Goal: Task Accomplishment & Management: Manage account settings

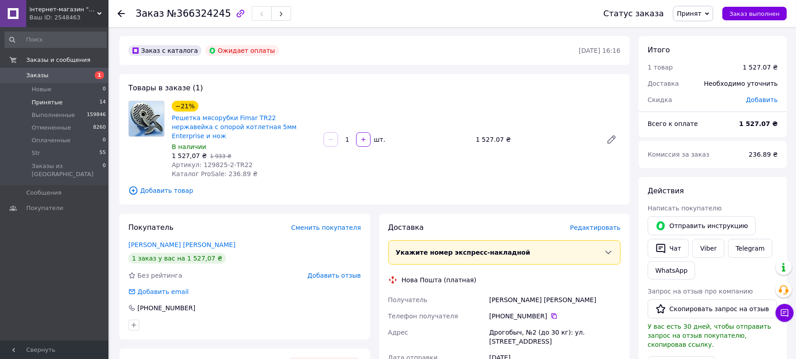
click at [35, 103] on span "Принятые" at bounding box center [47, 103] width 31 height 8
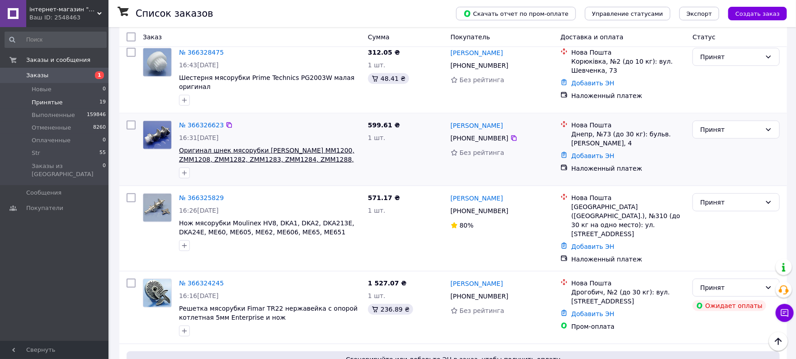
scroll to position [321, 0]
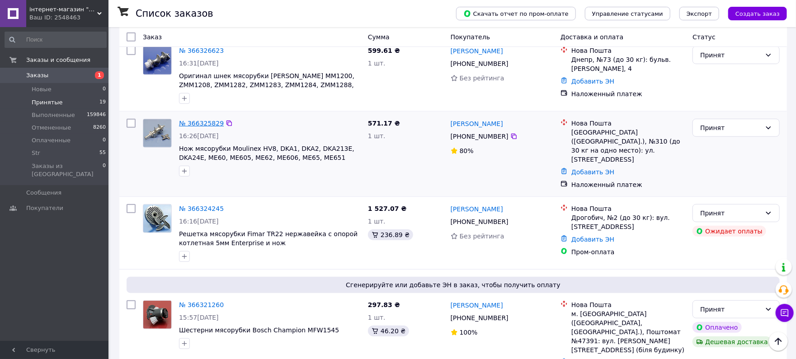
click at [201, 122] on link "№ 366325829" at bounding box center [201, 123] width 45 height 7
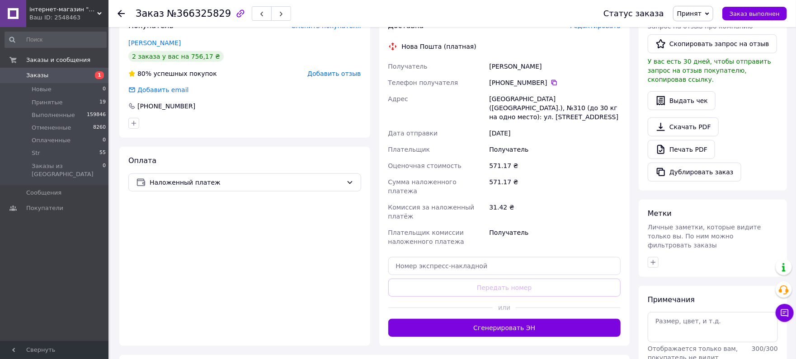
scroll to position [184, 0]
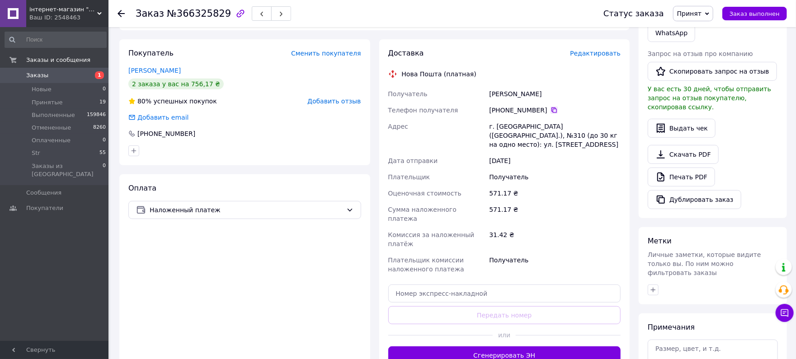
click at [551, 107] on icon at bounding box center [554, 110] width 7 height 7
drag, startPoint x: 590, startPoint y: 129, endPoint x: 482, endPoint y: 125, distance: 108.2
click at [451, 117] on div "Получатель [PERSON_NAME] Телефон получателя [PHONE_NUMBER]   Адрес г. [GEOGRAPH…" at bounding box center [505, 182] width 236 height 192
copy div "Адрес г. [GEOGRAPHIC_DATA] ([GEOGRAPHIC_DATA].), №310 (до 30 кг на одно место):…"
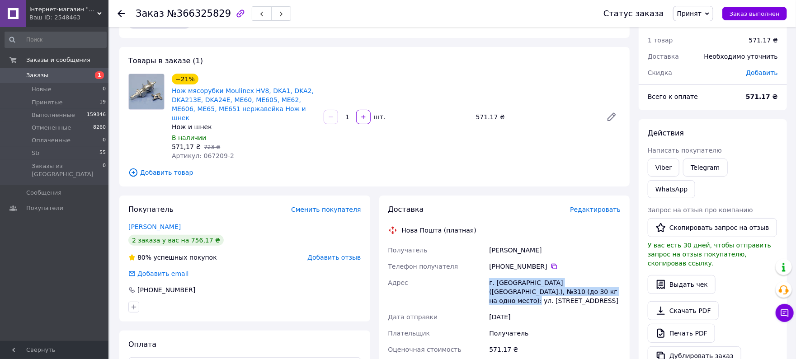
scroll to position [23, 0]
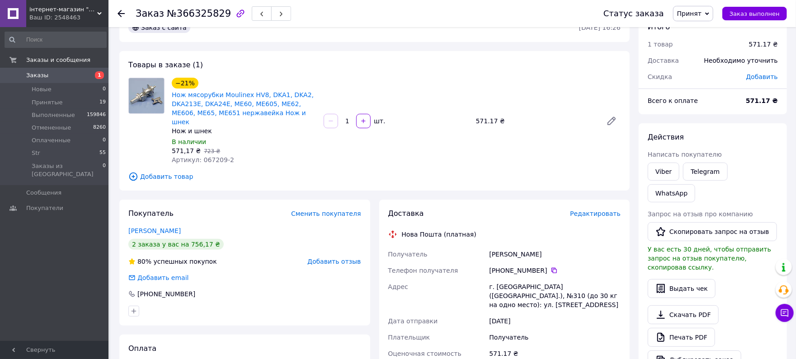
click at [186, 18] on span "№366325829" at bounding box center [199, 13] width 64 height 11
drag, startPoint x: 186, startPoint y: 18, endPoint x: 191, endPoint y: 19, distance: 5.3
copy span "366325829"
click at [72, 101] on li "Принятые 19" at bounding box center [55, 102] width 111 height 13
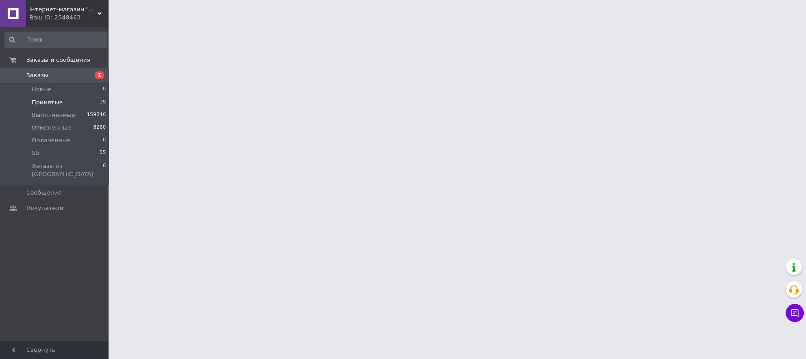
click at [68, 103] on li "Принятые 19" at bounding box center [55, 102] width 111 height 13
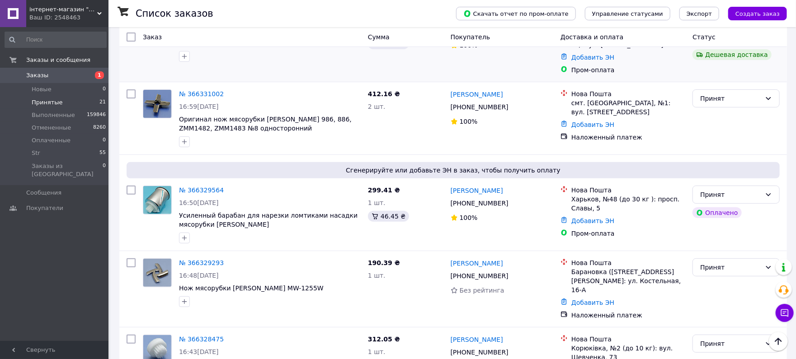
scroll to position [161, 0]
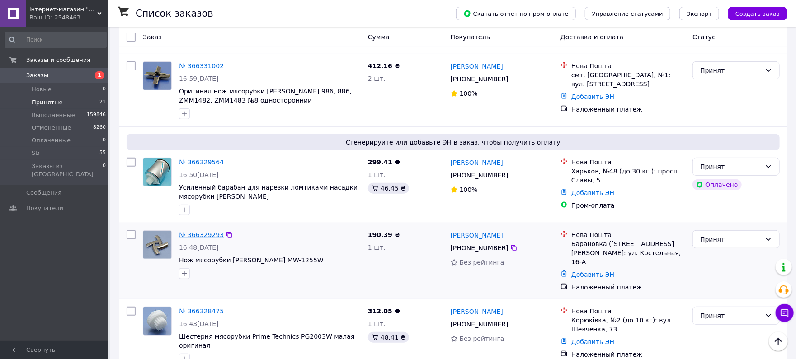
click at [208, 237] on link "№ 366329293" at bounding box center [201, 235] width 45 height 7
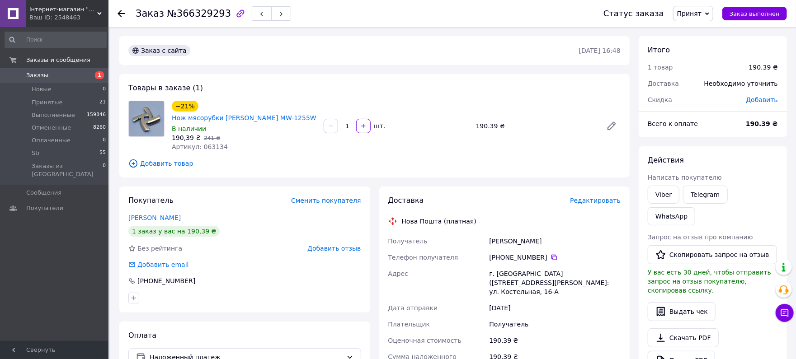
click at [548, 251] on div "[PHONE_NUMBER]" at bounding box center [554, 258] width 135 height 16
click at [551, 254] on icon at bounding box center [554, 257] width 7 height 7
click at [247, 100] on div "−21% Нож мясорубки [PERSON_NAME] MW-1255W" at bounding box center [244, 112] width 146 height 24
click at [247, 114] on link "Нож мясорубки [PERSON_NAME] MW-1255W" at bounding box center [244, 117] width 145 height 7
click at [551, 254] on icon at bounding box center [554, 257] width 7 height 7
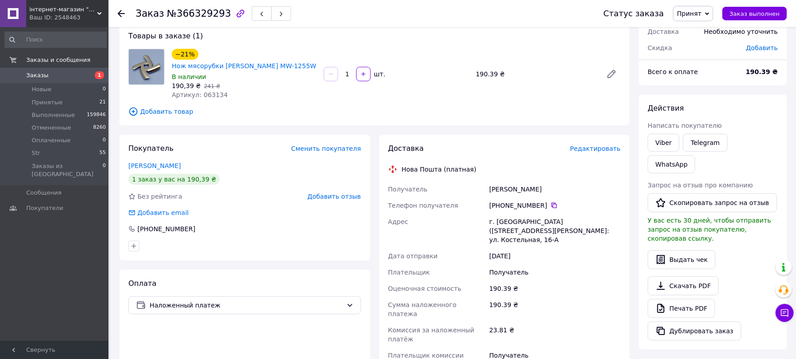
scroll to position [80, 0]
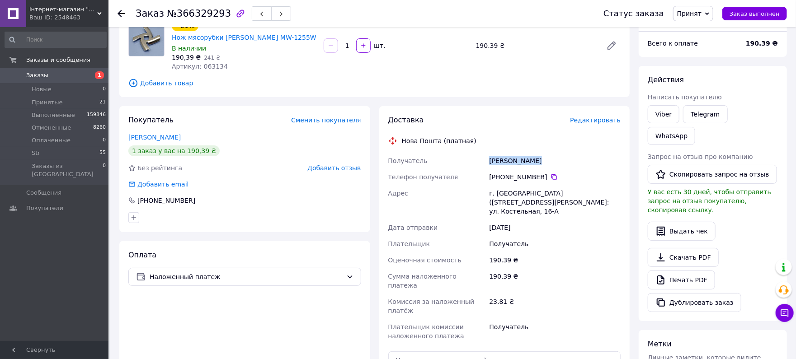
drag, startPoint x: 473, startPoint y: 147, endPoint x: 502, endPoint y: 149, distance: 28.6
click at [477, 153] on div "Получатель [PERSON_NAME] Телефон получателя [PHONE_NUMBER]   Адрес г. [GEOGRAPH…" at bounding box center [505, 249] width 236 height 192
drag, startPoint x: 511, startPoint y: 150, endPoint x: 518, endPoint y: 154, distance: 7.9
copy div "Получатель [PERSON_NAME]"
drag, startPoint x: 576, startPoint y: 191, endPoint x: 453, endPoint y: 176, distance: 124.8
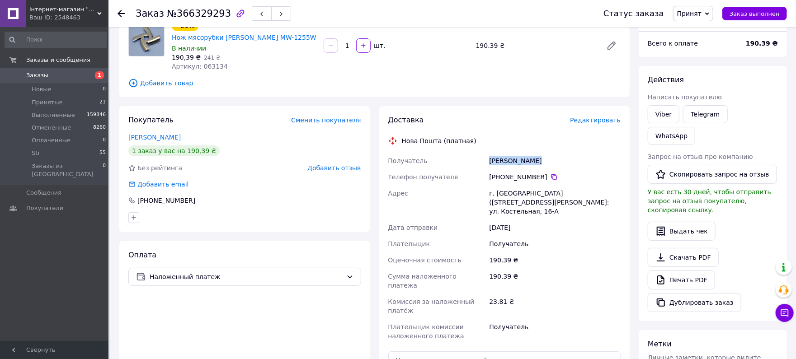
click at [453, 176] on div "Получатель [PERSON_NAME] Телефон получателя [PHONE_NUMBER]   Адрес г. [GEOGRAPH…" at bounding box center [505, 249] width 236 height 192
copy div "Адрес г. [GEOGRAPHIC_DATA] ([STREET_ADDRESS][PERSON_NAME]: ул. Костельная, 16-А"
click at [193, 15] on span "№366329293" at bounding box center [199, 13] width 64 height 11
copy span "366329293"
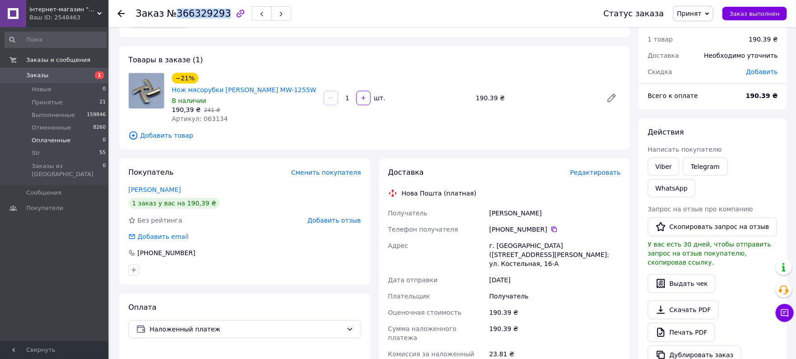
scroll to position [0, 0]
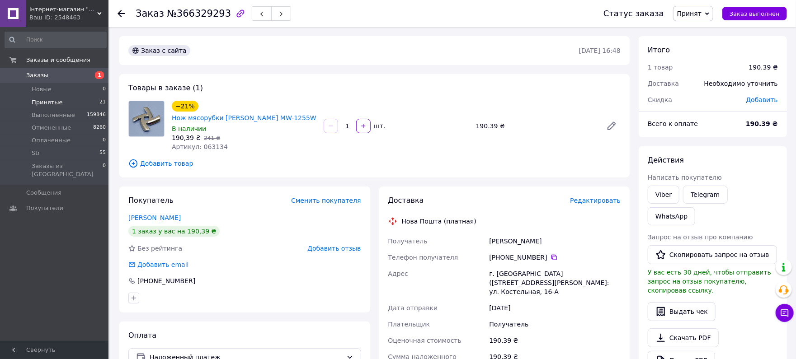
click at [49, 99] on span "Принятые" at bounding box center [47, 103] width 31 height 8
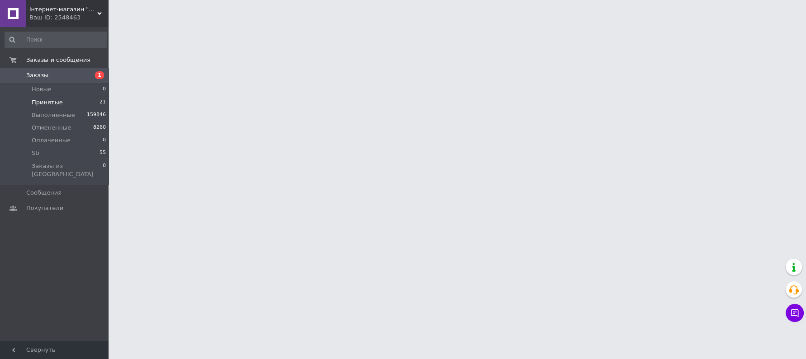
click at [40, 99] on span "Принятые" at bounding box center [47, 103] width 31 height 8
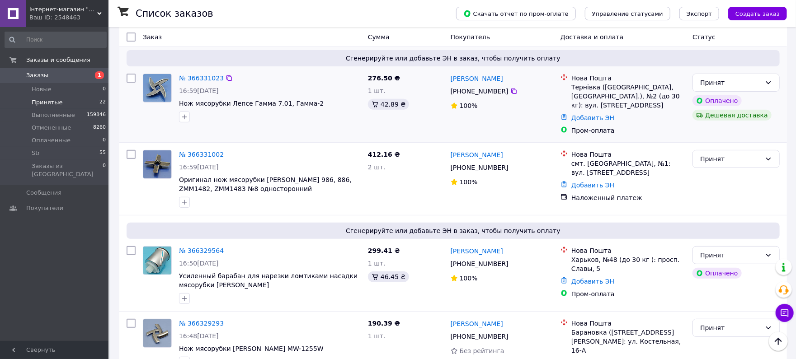
scroll to position [241, 0]
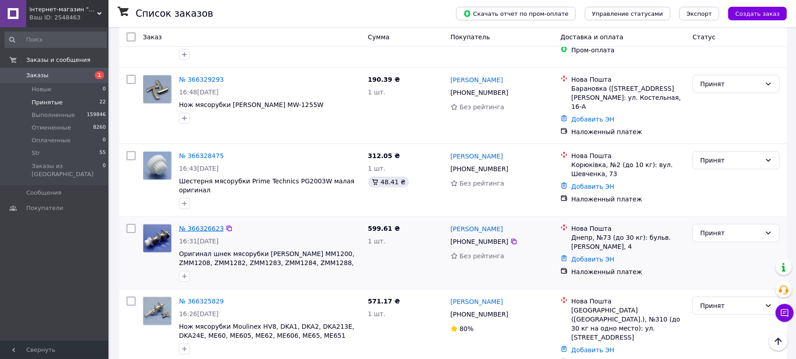
click at [189, 225] on link "№ 366326623" at bounding box center [201, 228] width 45 height 7
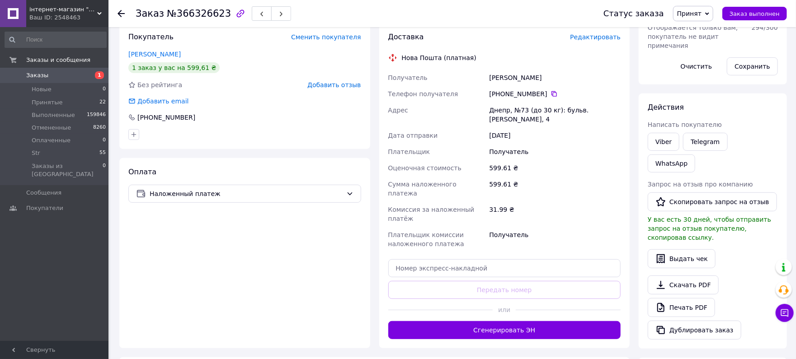
scroll to position [26, 0]
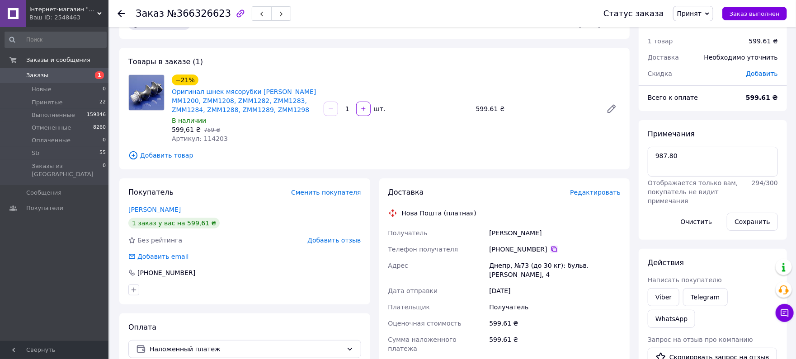
click at [551, 250] on icon at bounding box center [554, 249] width 7 height 7
drag, startPoint x: 544, startPoint y: 236, endPoint x: 508, endPoint y: 232, distance: 36.5
click at [468, 231] on div "Получатель [PERSON_NAME] Телефон получателя [PHONE_NUMBER]   Адрес Днепр, №73 (…" at bounding box center [505, 316] width 236 height 183
copy div "Получатель [PERSON_NAME]"
drag, startPoint x: 575, startPoint y: 266, endPoint x: 499, endPoint y: 262, distance: 76.5
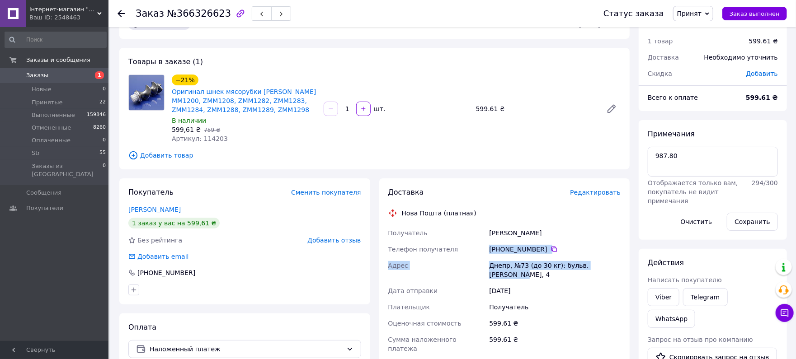
click at [479, 257] on div "Получатель [PERSON_NAME] Телефон получателя [PHONE_NUMBER]   Адрес Днепр, №73 (…" at bounding box center [505, 316] width 236 height 183
copy div "Адрес Днепр, №73 (до 30 кг): бульв. [PERSON_NAME], 4"
click at [186, 12] on span "№366326623" at bounding box center [199, 13] width 64 height 11
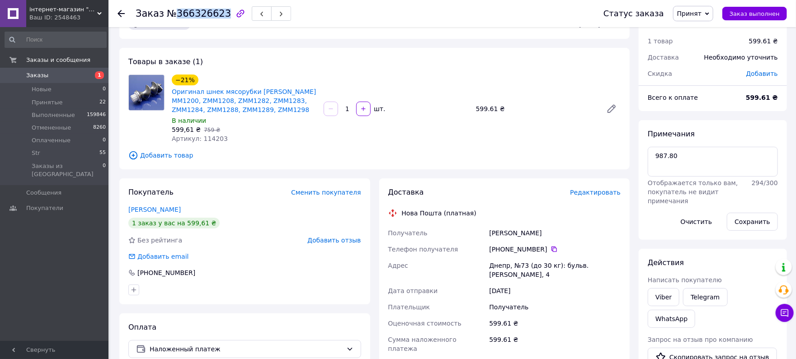
click at [186, 12] on span "№366326623" at bounding box center [199, 13] width 64 height 11
copy span "366326623"
click at [57, 104] on span "Принятые" at bounding box center [47, 103] width 31 height 8
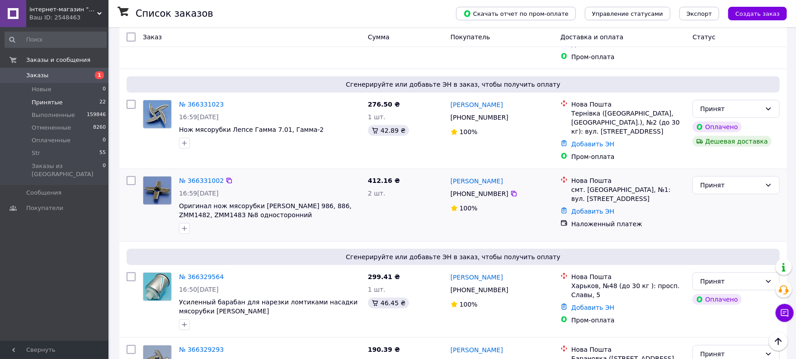
scroll to position [161, 0]
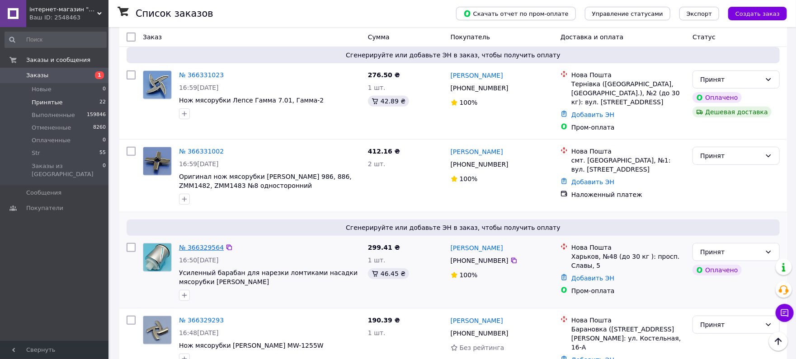
click at [208, 244] on link "№ 366329564" at bounding box center [201, 247] width 45 height 7
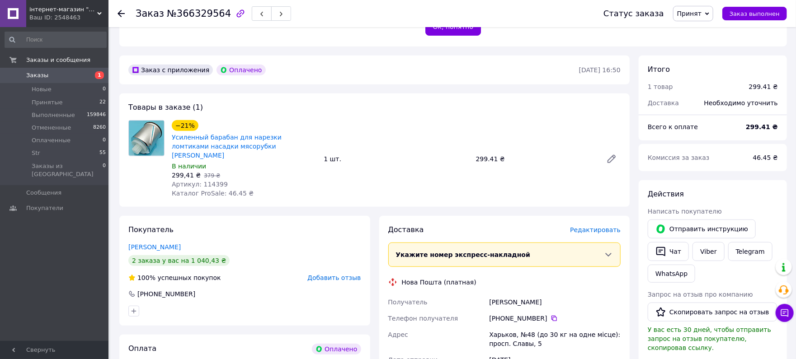
scroll to position [241, 0]
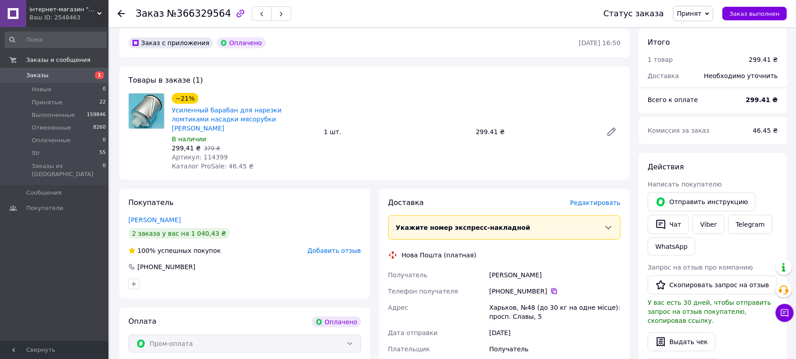
click at [551, 288] on icon at bounding box center [554, 291] width 7 height 7
click at [196, 14] on span "№366329564" at bounding box center [199, 13] width 64 height 11
copy span "366329564"
click at [39, 105] on span "Принятые" at bounding box center [47, 103] width 31 height 8
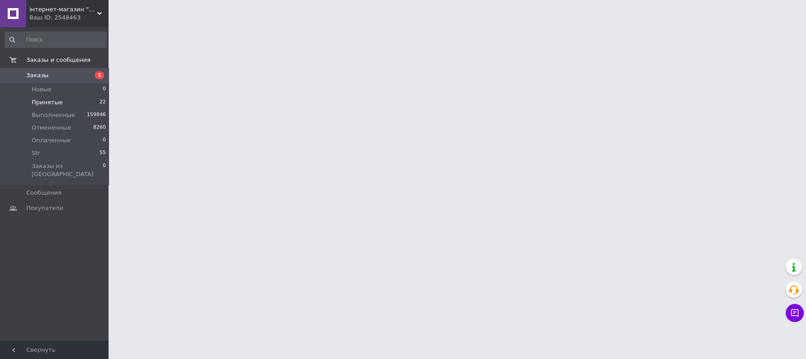
click at [37, 101] on span "Принятые" at bounding box center [47, 103] width 31 height 8
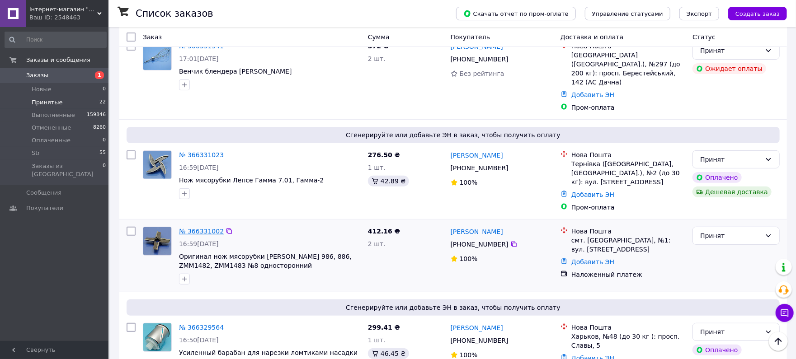
click at [198, 228] on link "№ 366331002" at bounding box center [201, 231] width 45 height 7
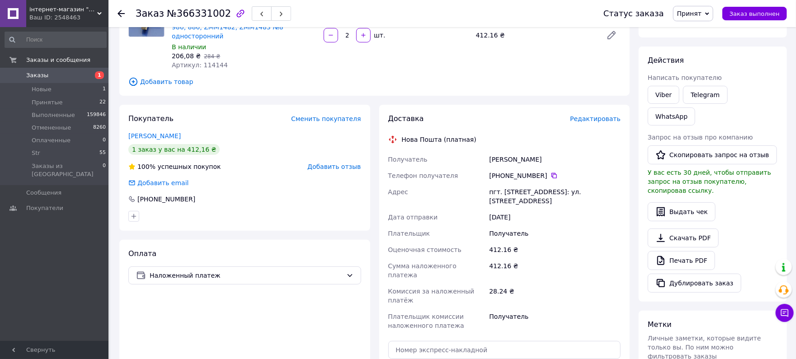
scroll to position [80, 0]
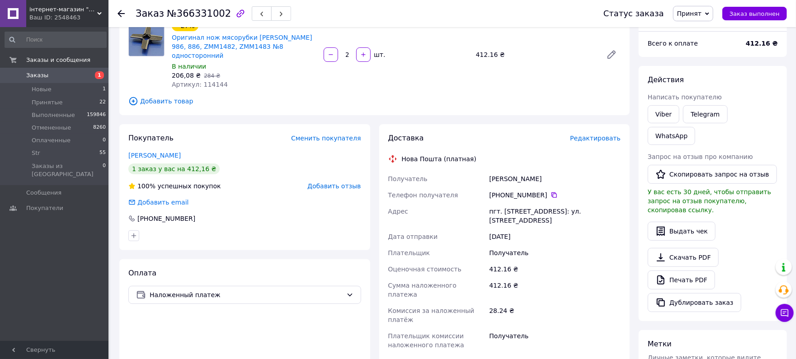
click at [553, 191] on div "[PHONE_NUMBER]" at bounding box center [555, 195] width 132 height 9
click at [551, 192] on icon at bounding box center [554, 195] width 7 height 7
drag, startPoint x: 534, startPoint y: 173, endPoint x: 474, endPoint y: 168, distance: 59.9
click at [468, 171] on div "Получатель [PERSON_NAME] Телефон получателя [PHONE_NUMBER]   [GEOGRAPHIC_DATA] …" at bounding box center [505, 262] width 236 height 183
copy div "Получатель [PERSON_NAME]"
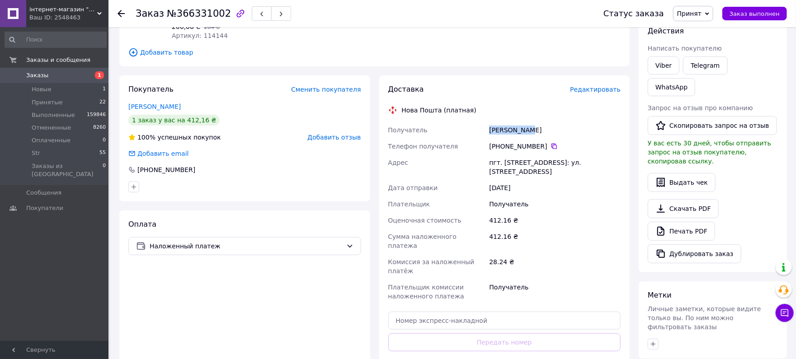
scroll to position [161, 0]
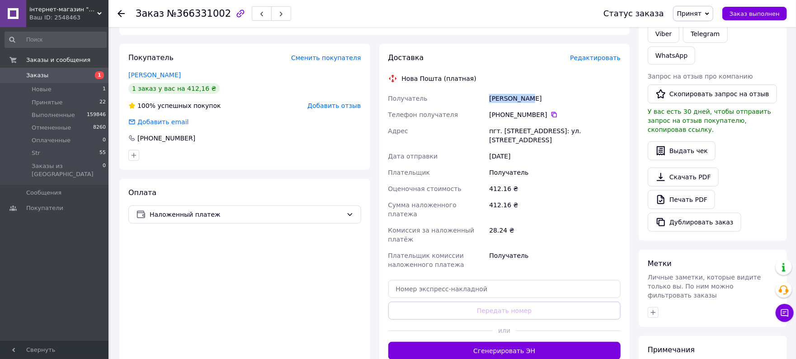
drag, startPoint x: 513, startPoint y: 131, endPoint x: 507, endPoint y: 125, distance: 8.3
click at [474, 127] on div "Получатель [PERSON_NAME] Телефон получателя [PHONE_NUMBER]   [GEOGRAPHIC_DATA] …" at bounding box center [505, 181] width 236 height 183
click at [196, 14] on span "№366331002" at bounding box center [199, 13] width 64 height 11
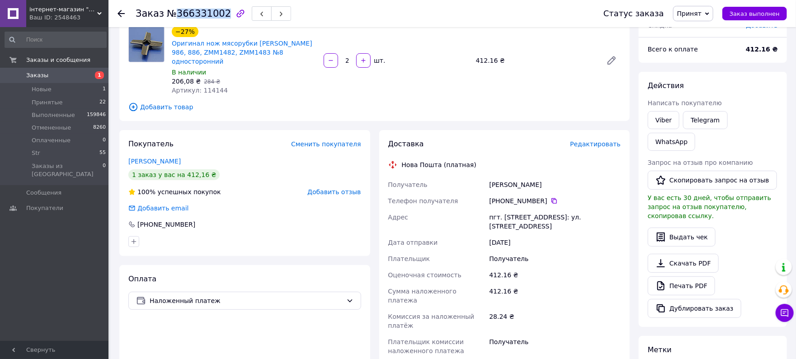
scroll to position [0, 0]
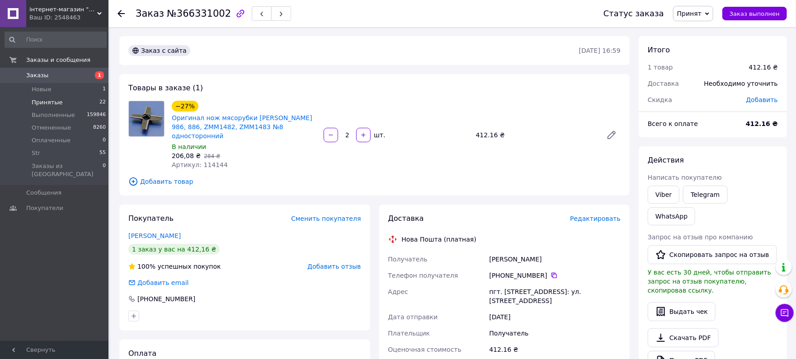
click at [54, 102] on span "Принятые" at bounding box center [47, 103] width 31 height 8
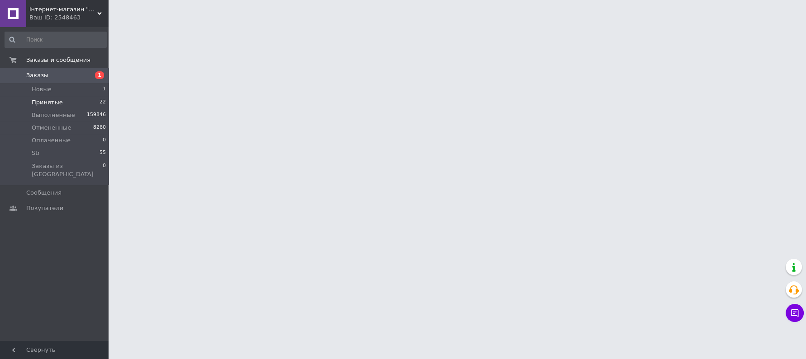
click at [52, 102] on span "Принятые" at bounding box center [47, 103] width 31 height 8
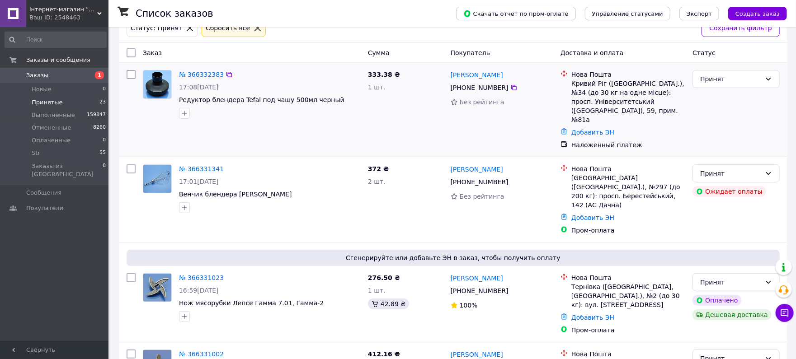
scroll to position [80, 0]
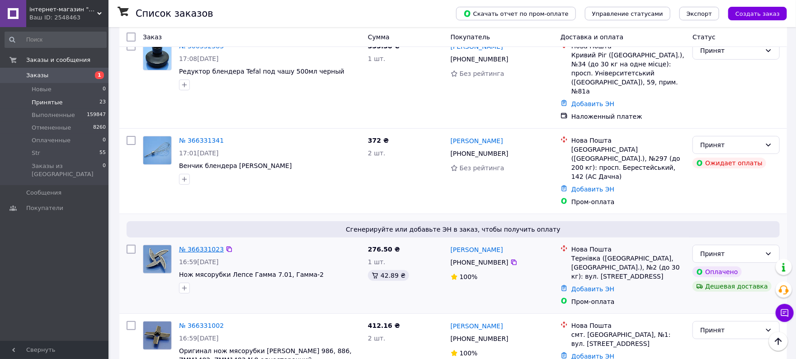
click at [203, 246] on link "№ 366331023" at bounding box center [201, 249] width 45 height 7
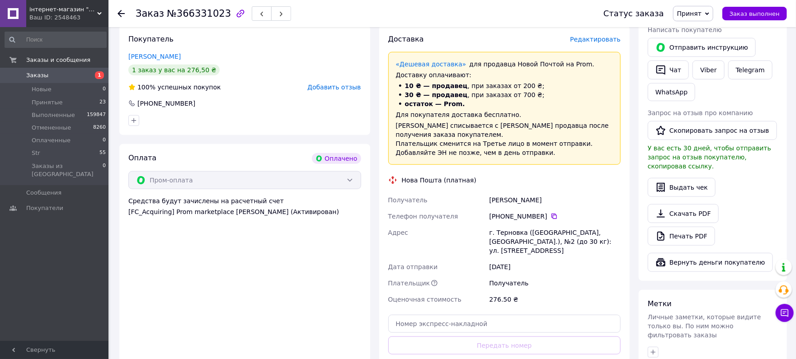
scroll to position [402, 0]
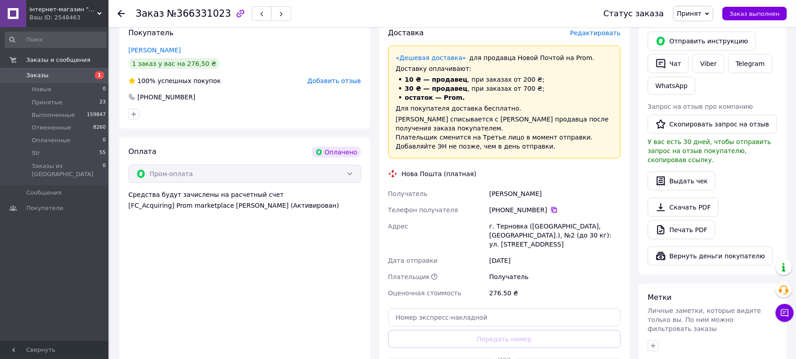
click at [551, 207] on icon at bounding box center [554, 210] width 7 height 7
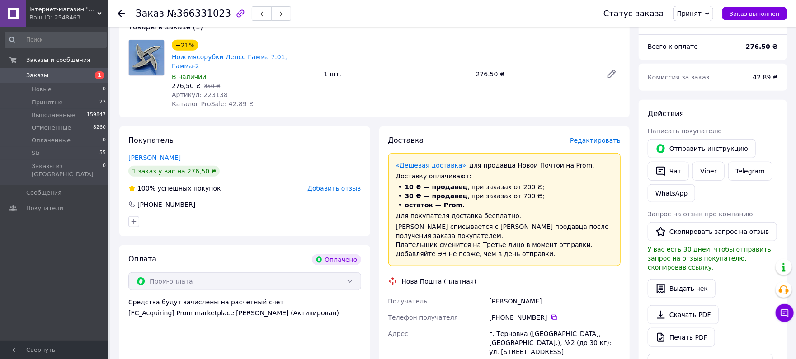
scroll to position [321, 0]
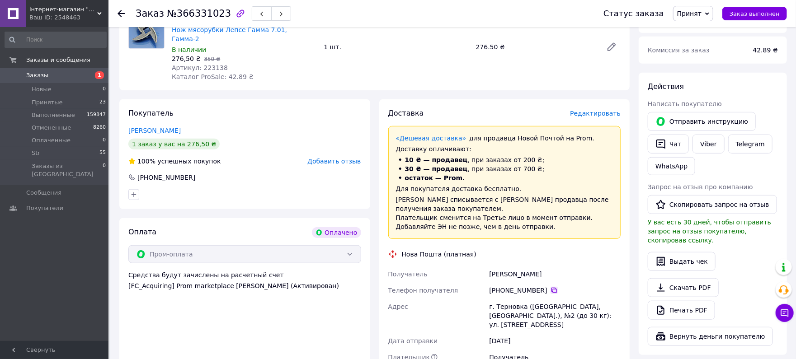
click at [552, 288] on icon at bounding box center [554, 290] width 5 height 5
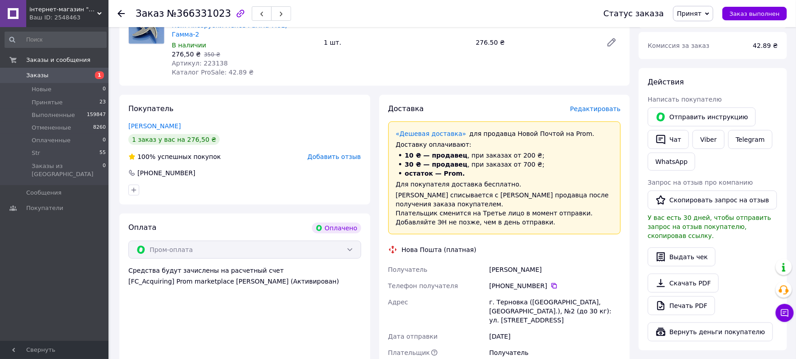
scroll to position [482, 0]
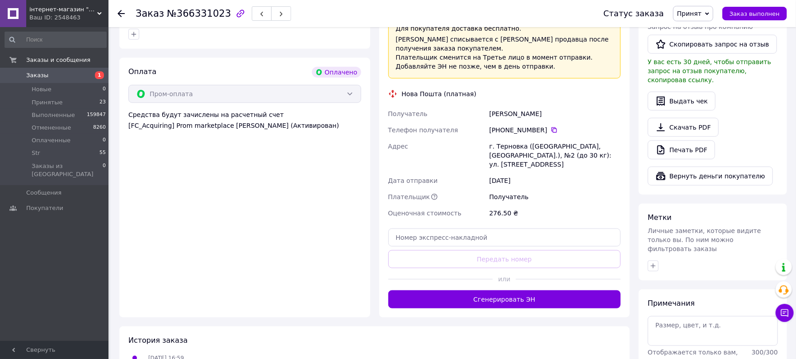
drag, startPoint x: 573, startPoint y: 93, endPoint x: 471, endPoint y: 94, distance: 101.7
click at [466, 106] on div "Получатель [PERSON_NAME] Телефон получателя [PHONE_NUMBER]   Адрес г. Терновка …" at bounding box center [505, 164] width 236 height 116
drag, startPoint x: 554, startPoint y: 146, endPoint x: 485, endPoint y: 129, distance: 70.8
click at [477, 128] on div "Получатель [PERSON_NAME] Телефон получателя [PHONE_NUMBER]   Адрес г. Терновка …" at bounding box center [505, 164] width 236 height 116
drag, startPoint x: 504, startPoint y: 132, endPoint x: 510, endPoint y: 136, distance: 6.8
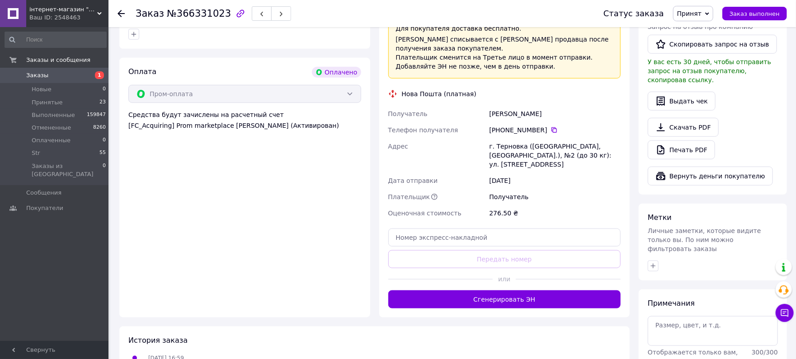
click at [207, 10] on span "№366331023" at bounding box center [199, 13] width 64 height 11
drag, startPoint x: 210, startPoint y: 12, endPoint x: 189, endPoint y: 10, distance: 21.3
click at [189, 10] on span "№366331023" at bounding box center [199, 13] width 64 height 11
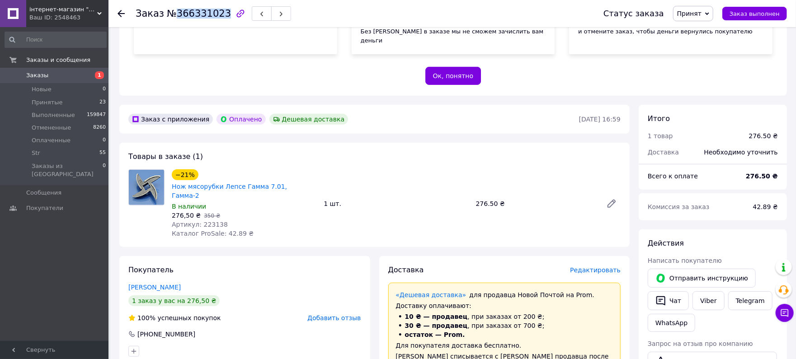
scroll to position [161, 0]
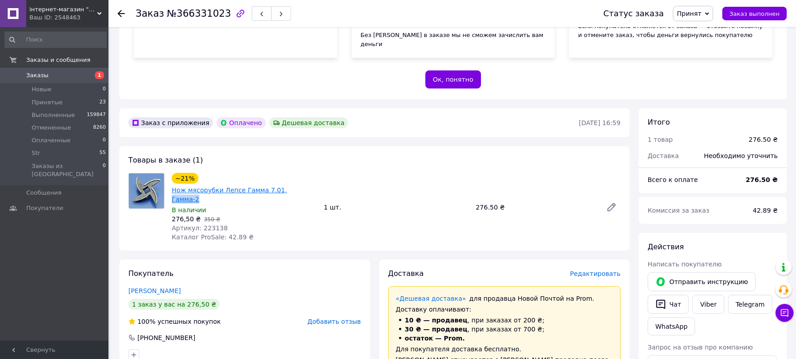
drag, startPoint x: 304, startPoint y: 182, endPoint x: 274, endPoint y: 183, distance: 29.9
click at [274, 183] on div "−21% Нож мясорубки Лепсе Гамма 7.01, Гамма-2" at bounding box center [244, 188] width 146 height 33
click at [63, 101] on li "Принятые 23" at bounding box center [55, 102] width 111 height 13
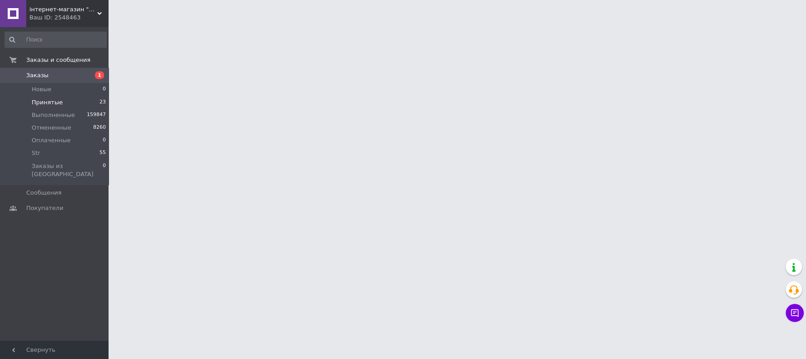
click at [50, 101] on span "Принятые" at bounding box center [47, 103] width 31 height 8
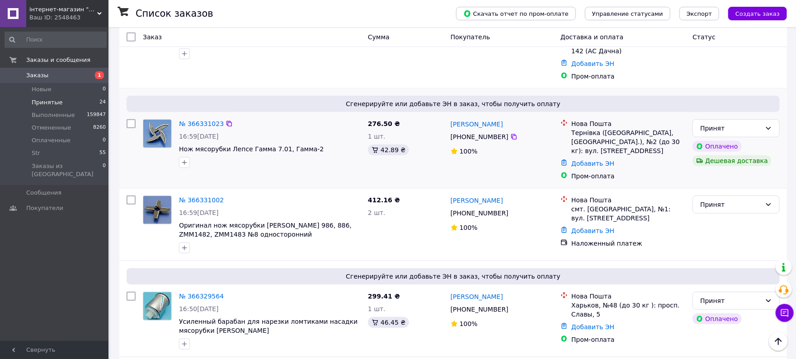
scroll to position [324, 0]
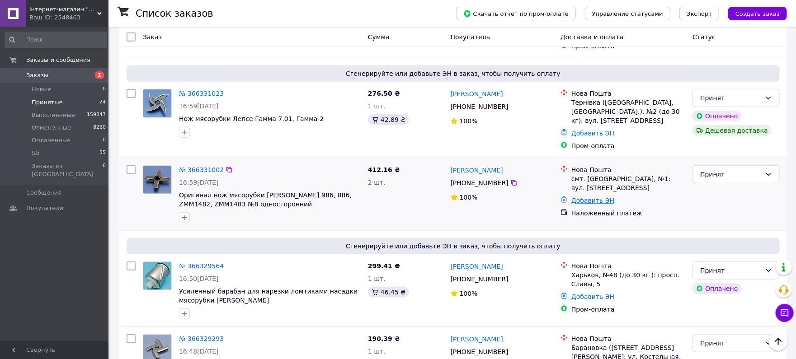
click at [588, 197] on link "Добавить ЭН" at bounding box center [593, 200] width 43 height 7
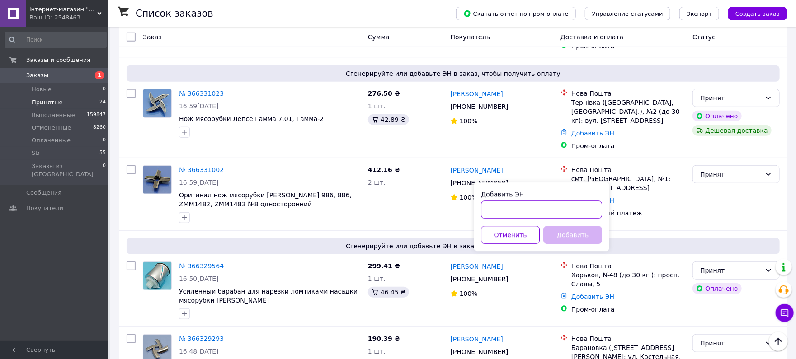
click at [530, 210] on input "Добавить ЭН" at bounding box center [541, 210] width 121 height 18
paste input "20451269190830"
type input "20451269190830"
drag, startPoint x: 563, startPoint y: 232, endPoint x: 493, endPoint y: 220, distance: 71.1
click at [563, 232] on button "Добавить" at bounding box center [572, 235] width 59 height 18
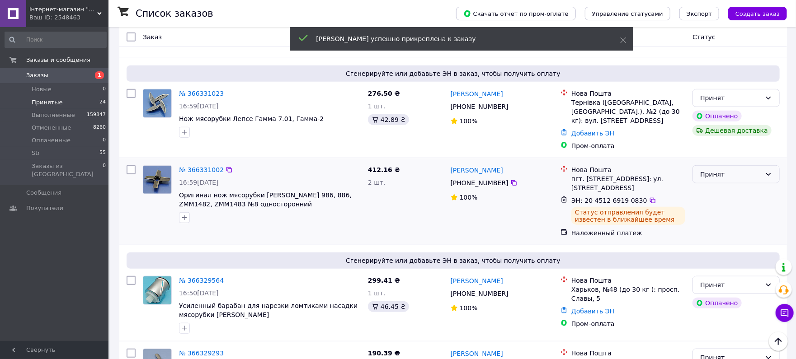
click at [755, 165] on div "Принят" at bounding box center [736, 174] width 87 height 18
click at [713, 168] on li "Выполнен" at bounding box center [737, 166] width 86 height 16
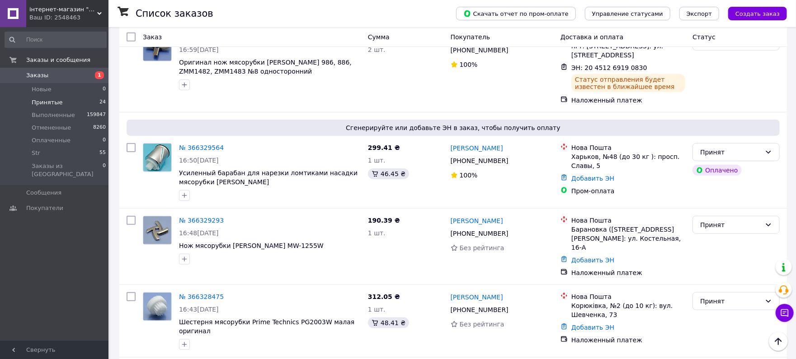
scroll to position [485, 0]
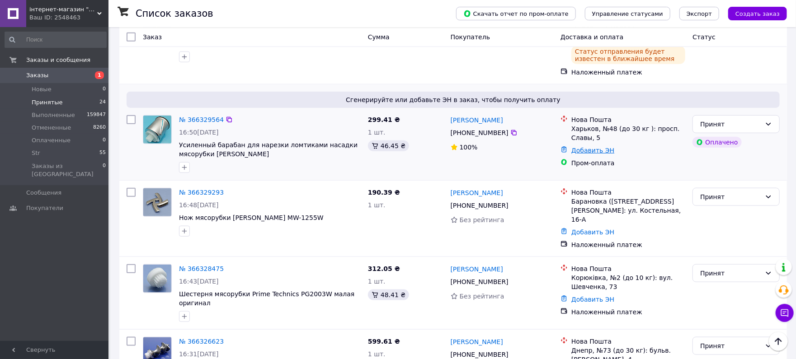
click at [592, 147] on link "Добавить ЭН" at bounding box center [593, 150] width 43 height 7
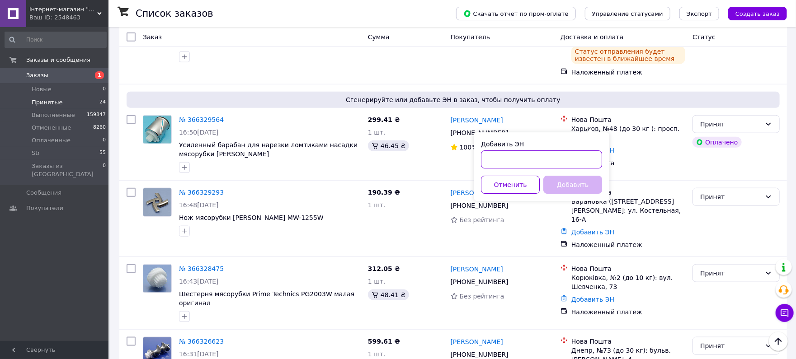
click at [505, 167] on input "Добавить ЭН" at bounding box center [541, 160] width 121 height 18
paste input "20451269191465"
type input "20451269191465"
click at [579, 187] on button "Добавить" at bounding box center [572, 185] width 59 height 18
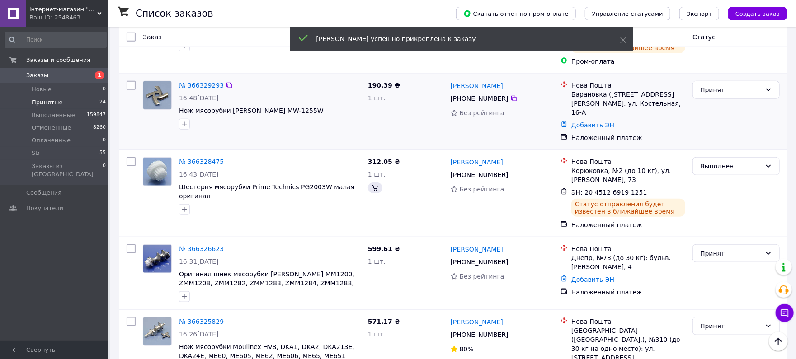
scroll to position [383, 0]
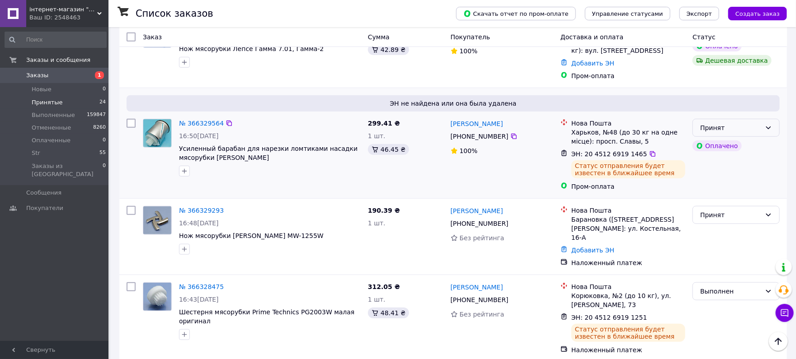
click at [737, 119] on div "Принят" at bounding box center [736, 128] width 87 height 18
drag, startPoint x: 717, startPoint y: 119, endPoint x: 713, endPoint y: 121, distance: 4.7
click at [718, 121] on li "Выполнен" at bounding box center [737, 116] width 86 height 16
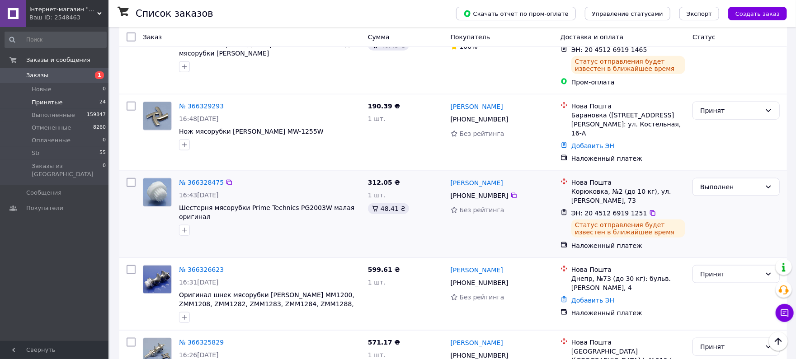
scroll to position [544, 0]
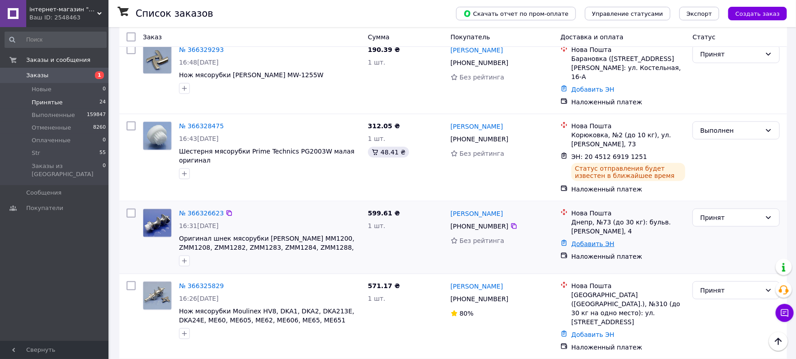
click at [595, 241] on link "Добавить ЭН" at bounding box center [593, 244] width 43 height 7
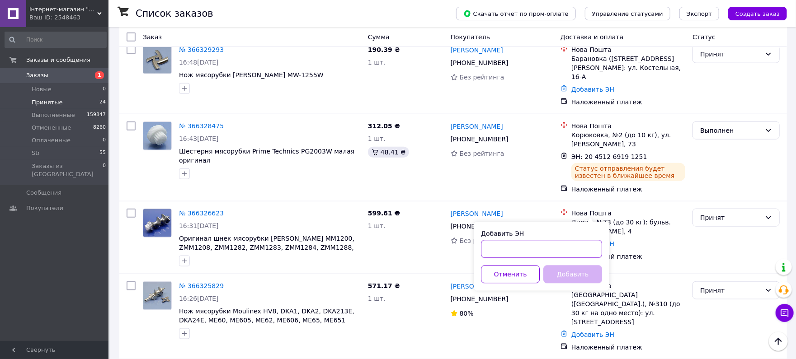
click at [516, 253] on input "Добавить ЭН" at bounding box center [541, 250] width 121 height 18
paste input "20451269192201"
type input "20451269192201"
click at [572, 274] on button "Добавить" at bounding box center [572, 275] width 59 height 18
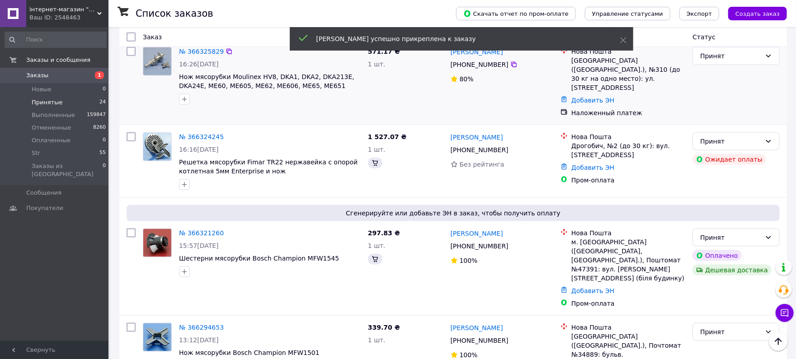
scroll to position [409, 0]
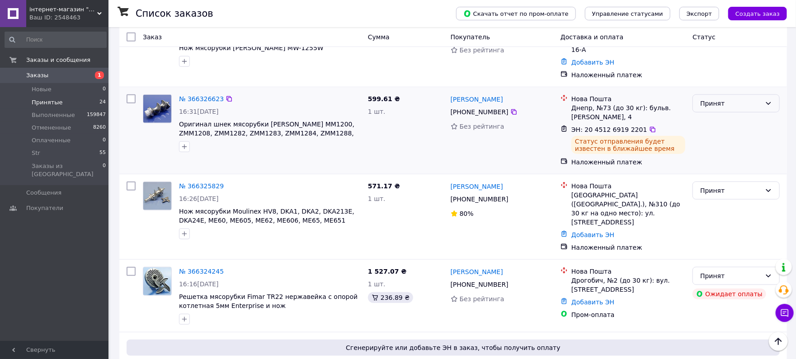
click at [733, 100] on div "Принят" at bounding box center [730, 104] width 61 height 10
drag, startPoint x: 709, startPoint y: 116, endPoint x: 586, endPoint y: 123, distance: 122.2
click at [709, 117] on li "Выполнен" at bounding box center [737, 119] width 86 height 16
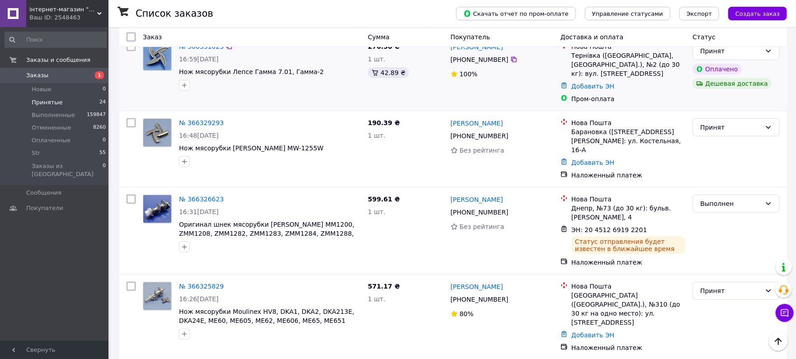
scroll to position [329, 0]
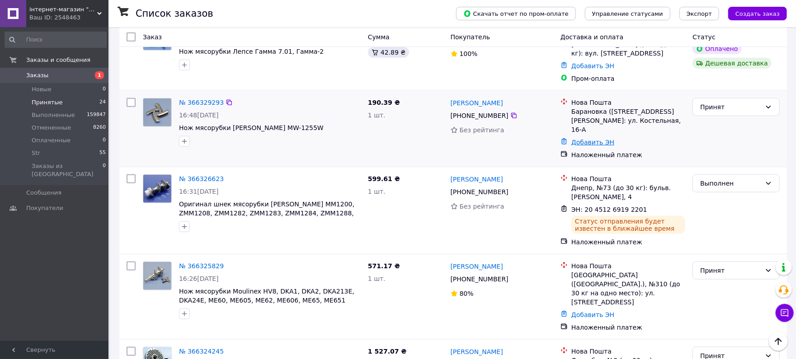
click at [591, 139] on link "Добавить ЭН" at bounding box center [593, 142] width 43 height 7
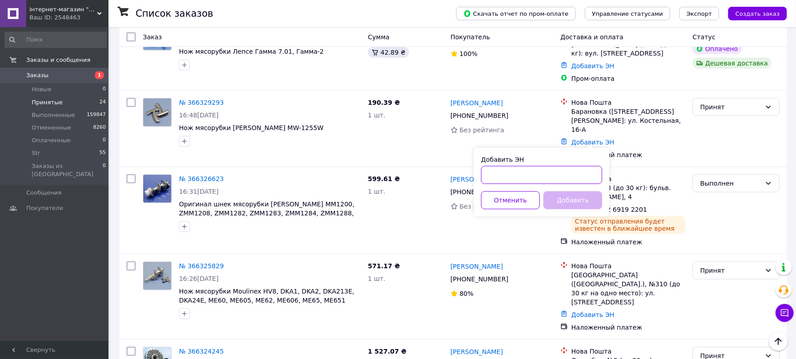
click at [501, 173] on input "Добавить ЭН" at bounding box center [541, 175] width 121 height 18
paste input "20451269192920"
type input "20451269192920"
click at [566, 201] on button "Добавить" at bounding box center [572, 201] width 59 height 18
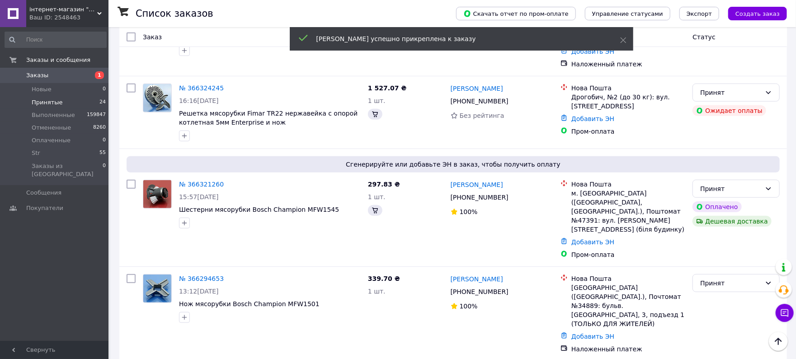
scroll to position [128, 0]
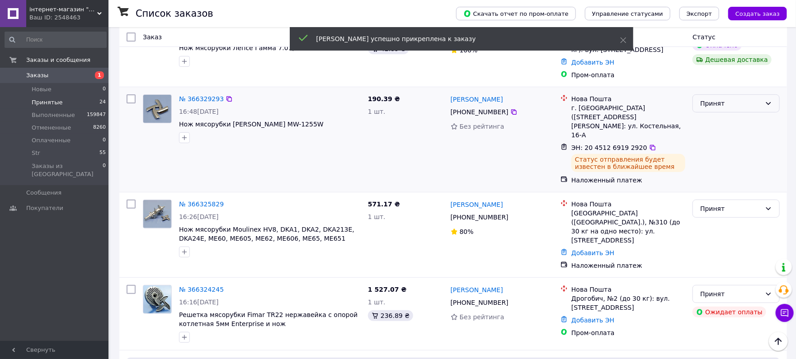
click at [723, 102] on div "Принят" at bounding box center [730, 104] width 61 height 10
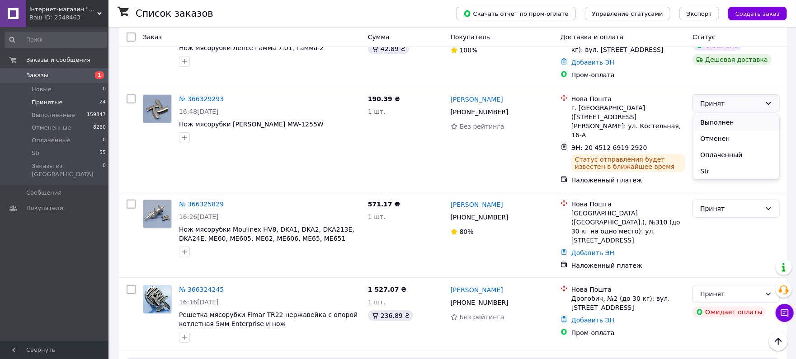
click at [712, 122] on li "Выполнен" at bounding box center [737, 122] width 86 height 16
click at [58, 97] on li "Принятые 24" at bounding box center [55, 102] width 111 height 13
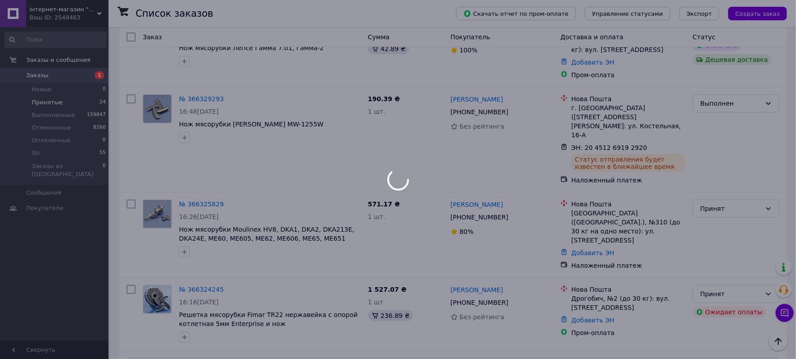
click at [48, 101] on div at bounding box center [398, 179] width 796 height 359
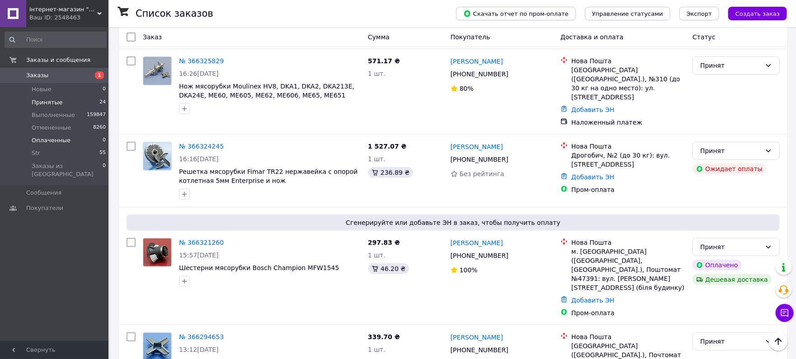
scroll to position [241, 0]
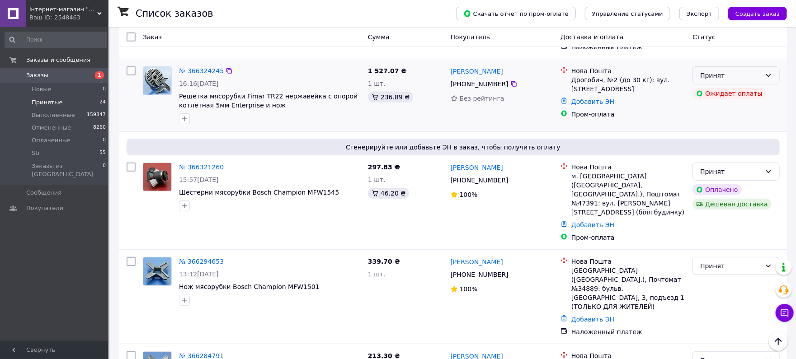
click at [769, 74] on icon at bounding box center [768, 75] width 5 height 3
click at [709, 137] on li "Str" at bounding box center [737, 131] width 86 height 16
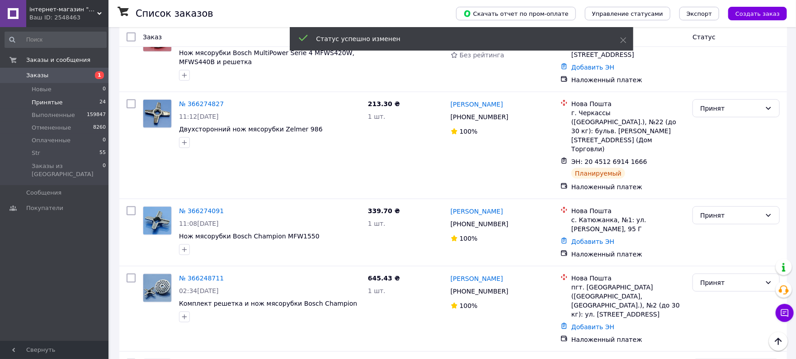
scroll to position [723, 0]
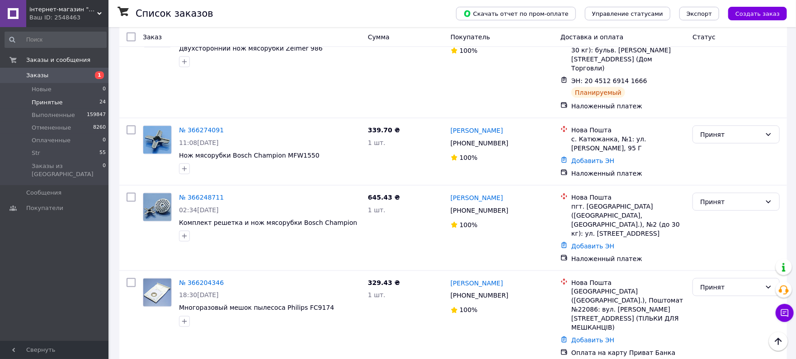
drag, startPoint x: 47, startPoint y: 246, endPoint x: 49, endPoint y: 235, distance: 11.5
click at [47, 246] on div "Заказы и сообщения Заказы 1 Новые 0 Принятые 24 Выполненные 159847 Отмененные 8…" at bounding box center [55, 185] width 111 height 317
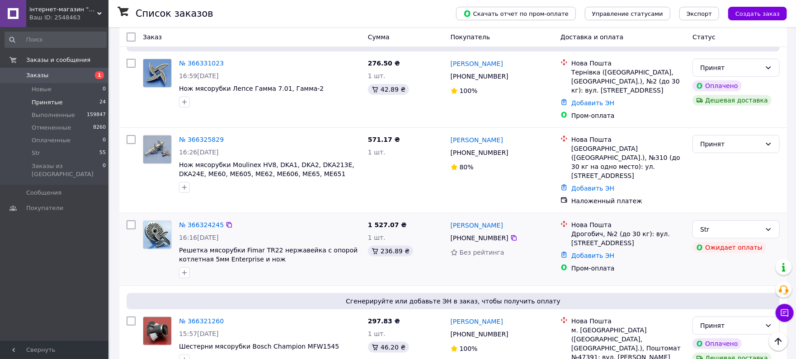
scroll to position [80, 0]
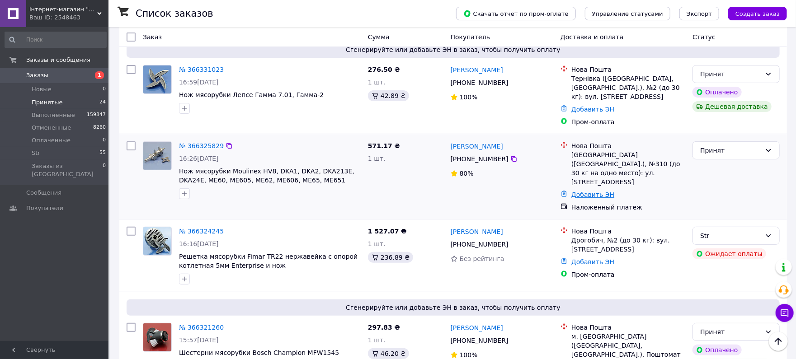
click at [589, 191] on link "Добавить ЭН" at bounding box center [593, 194] width 43 height 7
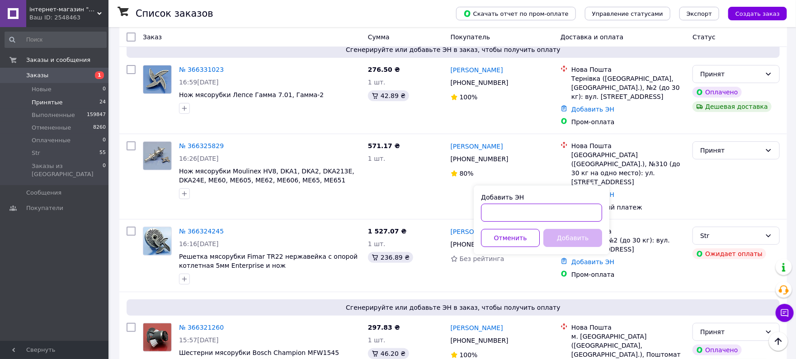
click at [515, 213] on input "Добавить ЭН" at bounding box center [541, 213] width 121 height 18
paste input "20451269194830"
type input "20451269194830"
drag, startPoint x: 570, startPoint y: 240, endPoint x: 547, endPoint y: 238, distance: 23.6
click at [572, 240] on button "Добавить" at bounding box center [572, 238] width 59 height 18
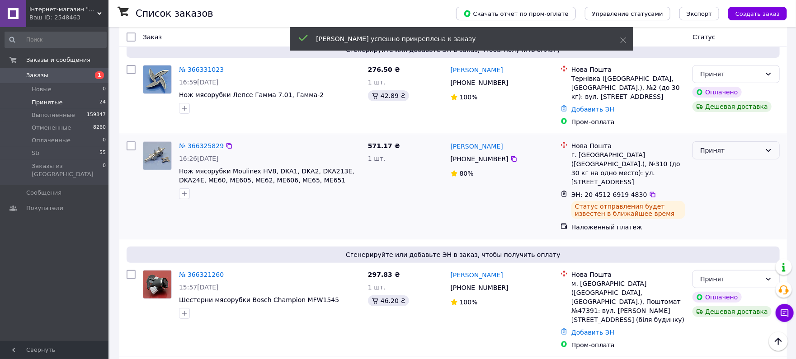
click at [730, 150] on div "Принят" at bounding box center [730, 151] width 61 height 10
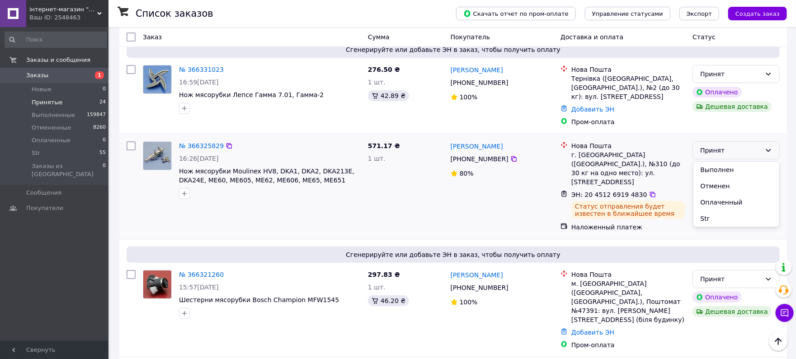
click at [718, 168] on li "Выполнен" at bounding box center [737, 170] width 86 height 16
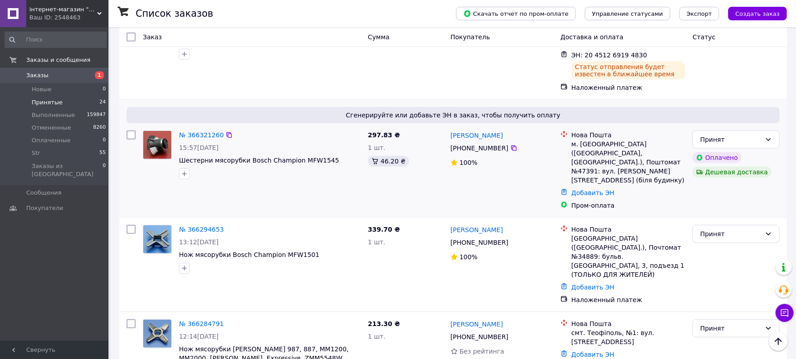
scroll to position [241, 0]
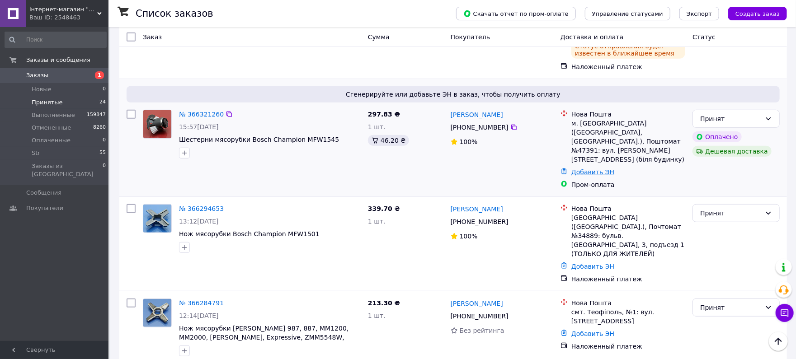
click at [592, 169] on link "Добавить ЭН" at bounding box center [593, 172] width 43 height 7
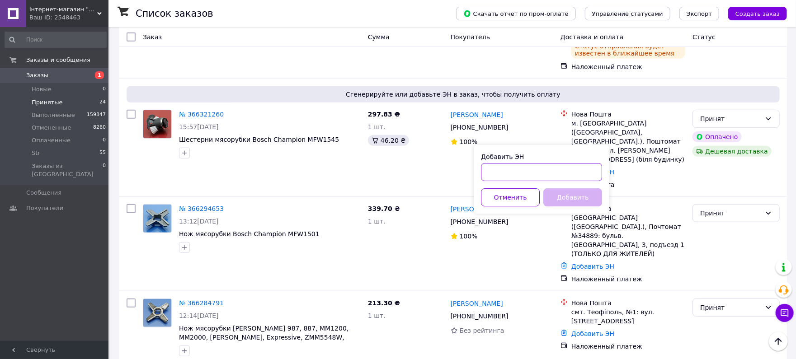
click at [513, 171] on input "Добавить ЭН" at bounding box center [541, 172] width 121 height 18
paste input "20451269195559"
type input "20451269195559"
click at [581, 196] on button "Добавить" at bounding box center [572, 198] width 59 height 18
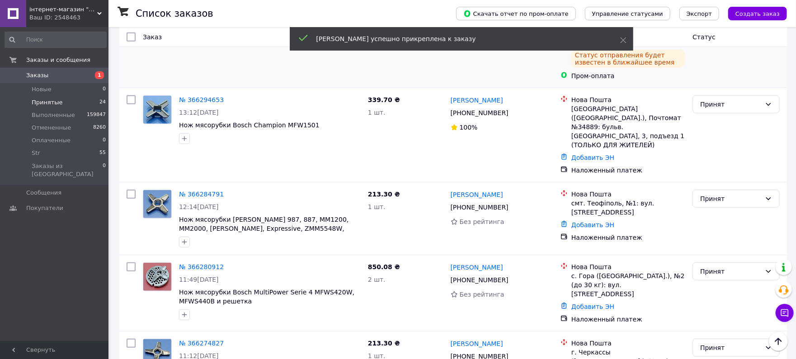
scroll to position [154, 0]
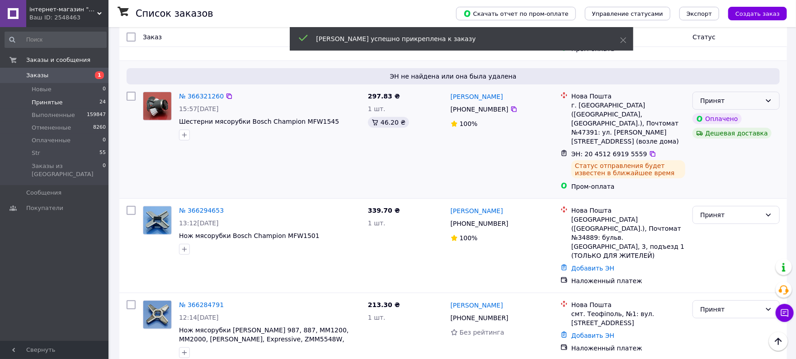
click at [740, 102] on div "Принят" at bounding box center [730, 101] width 61 height 10
click at [718, 118] on li "Выполнен" at bounding box center [737, 120] width 86 height 16
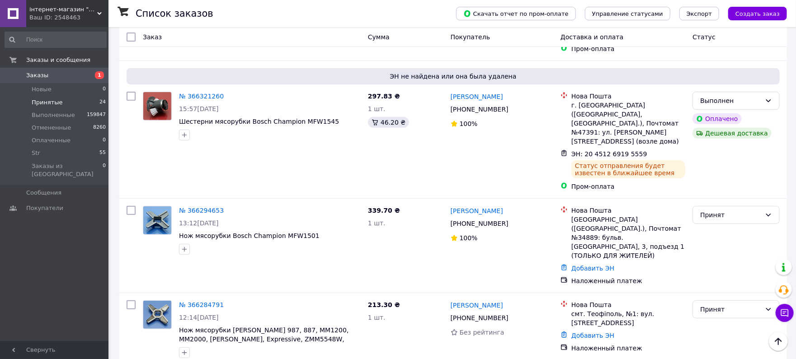
click at [39, 103] on span "Принятые" at bounding box center [47, 103] width 31 height 8
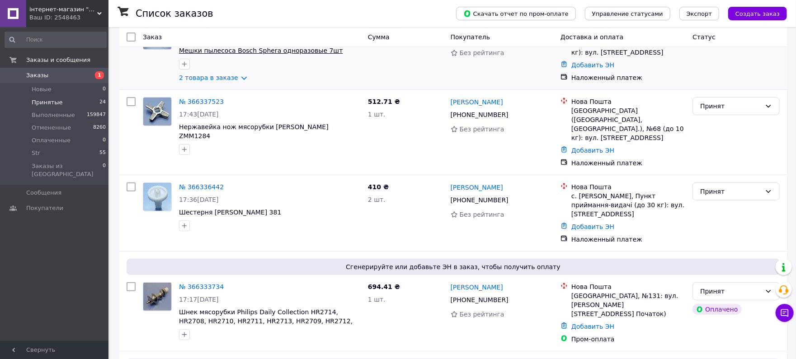
scroll to position [161, 0]
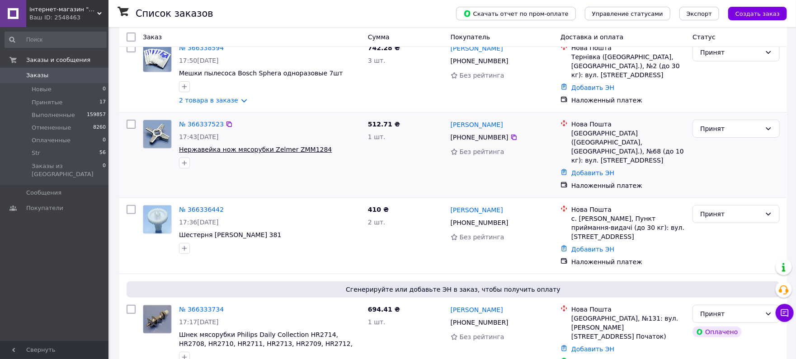
scroll to position [80, 0]
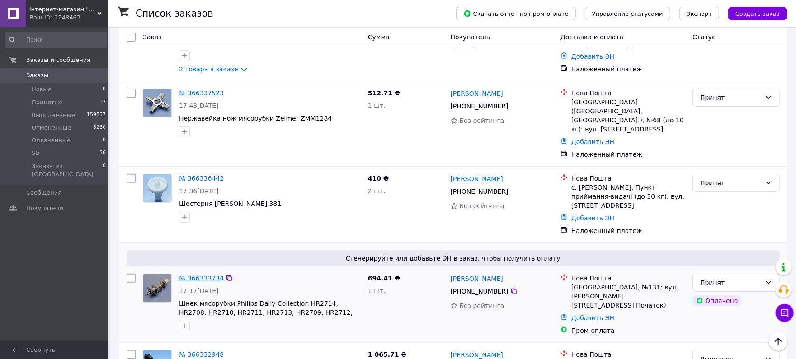
click at [204, 275] on link "№ 366333734" at bounding box center [201, 278] width 45 height 7
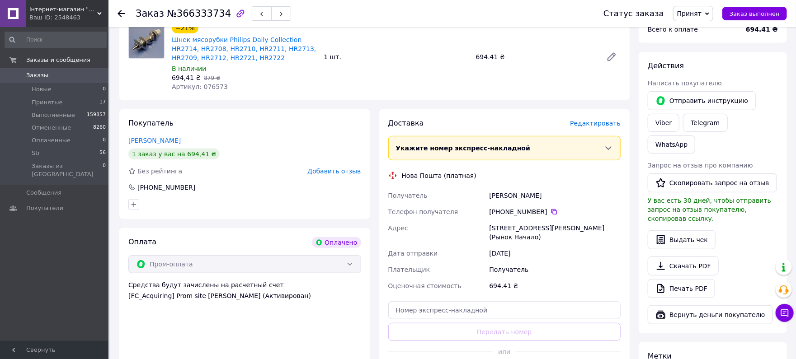
scroll to position [402, 0]
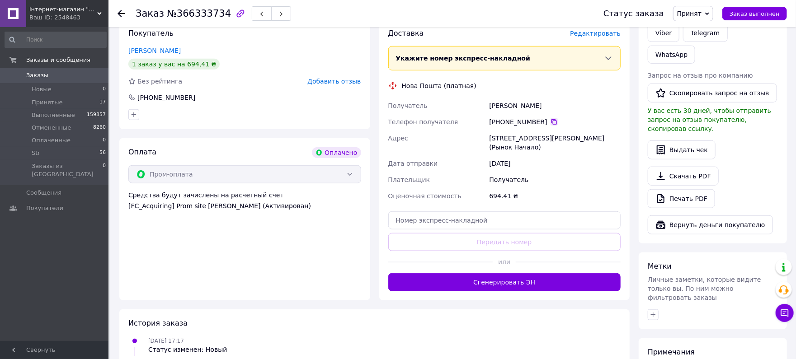
click at [552, 119] on icon at bounding box center [554, 121] width 5 height 5
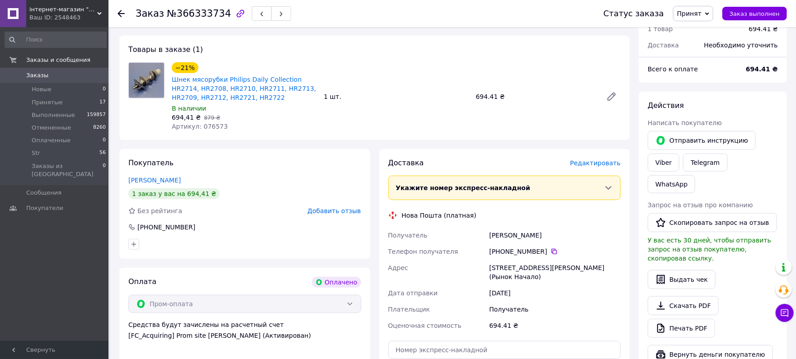
scroll to position [321, 0]
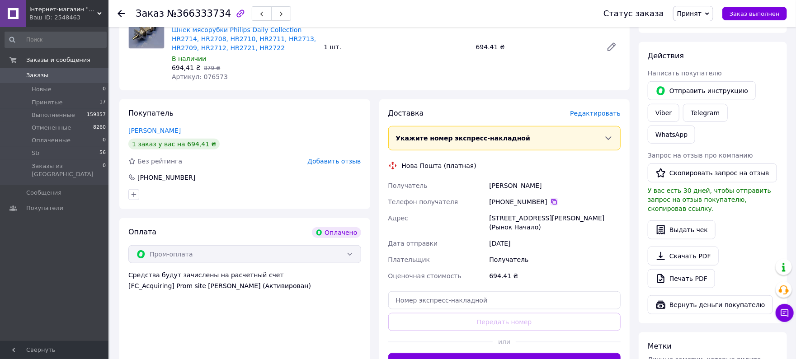
click at [551, 198] on icon at bounding box center [554, 201] width 7 height 7
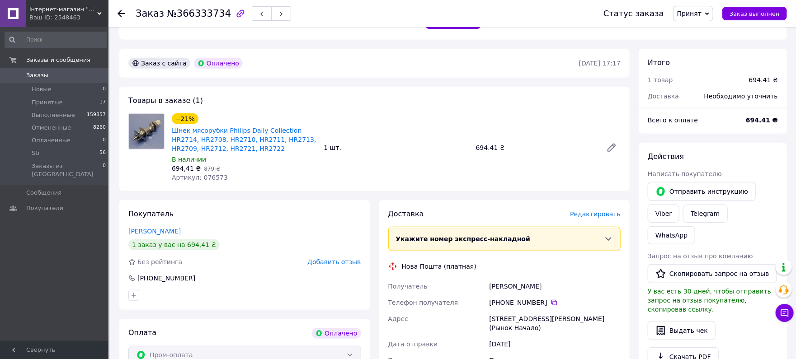
scroll to position [241, 0]
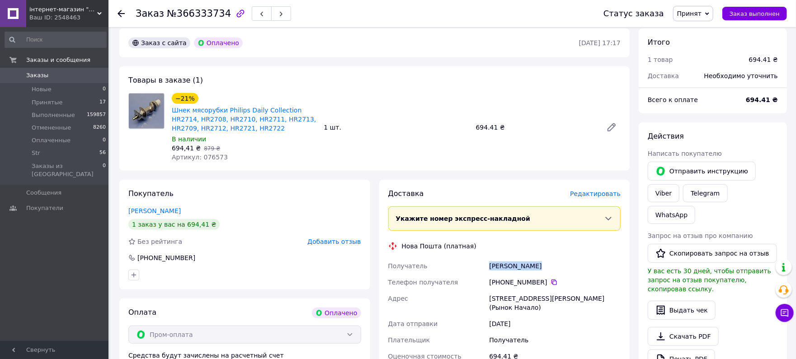
drag, startPoint x: 554, startPoint y: 249, endPoint x: 510, endPoint y: 255, distance: 44.3
click at [463, 258] on div "Получатель Костін Сергій Телефон получателя +380 67 635 84 64   Адрес Одесса, №…" at bounding box center [505, 311] width 236 height 107
copy div "Получатель Костін Сергій"
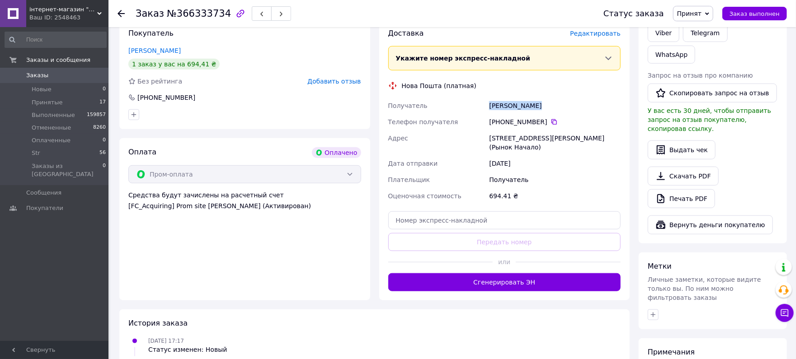
drag, startPoint x: 555, startPoint y: 136, endPoint x: 495, endPoint y: 128, distance: 60.3
click at [454, 126] on div "Получатель Костін Сергій Телефон получателя +380 67 635 84 64   Адрес Одесса, №…" at bounding box center [505, 151] width 236 height 107
copy div "Адрес Одесса, №131: ул. Владислава Бувалкина, 50/1 (Рынок Начало)"
click at [197, 14] on span "№366333734" at bounding box center [199, 13] width 64 height 11
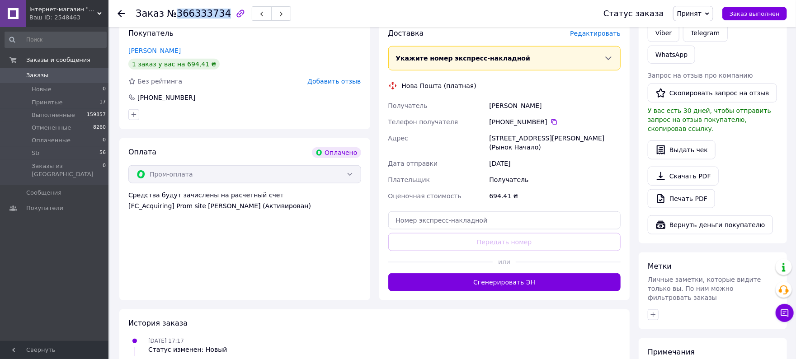
copy span "366333734"
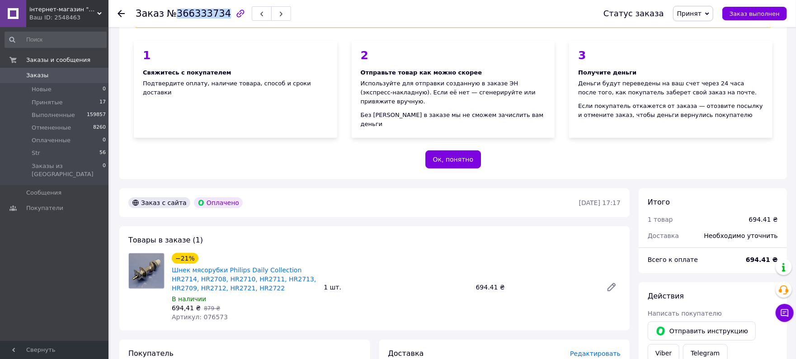
scroll to position [80, 0]
copy span "366333734"
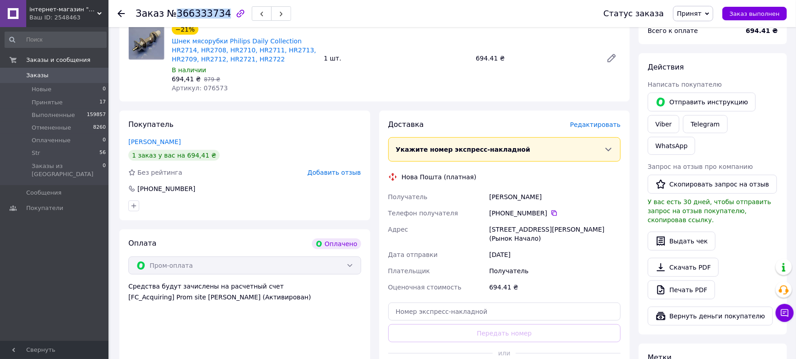
scroll to position [402, 0]
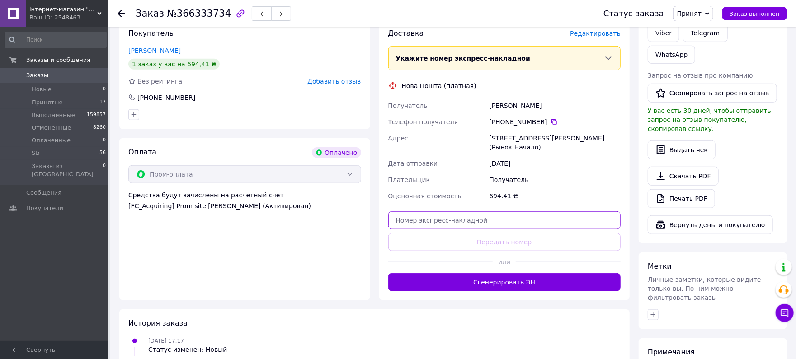
click at [474, 212] on input "text" at bounding box center [504, 221] width 233 height 18
paste input "20451269208858"
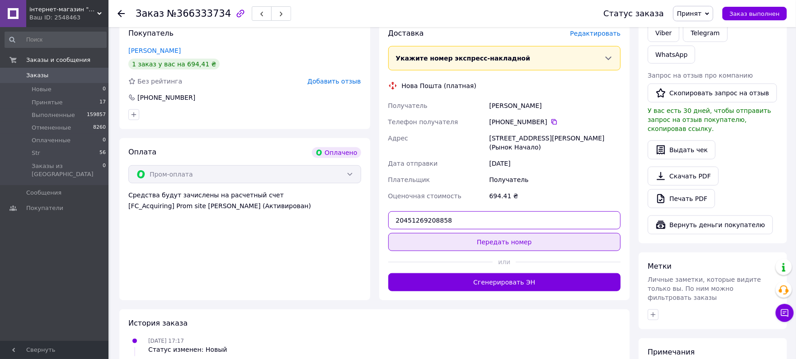
type input "20451269208858"
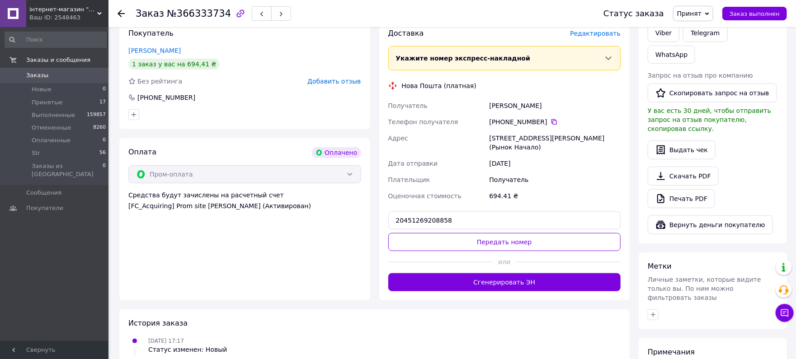
click at [527, 233] on button "Передать номер" at bounding box center [504, 242] width 233 height 18
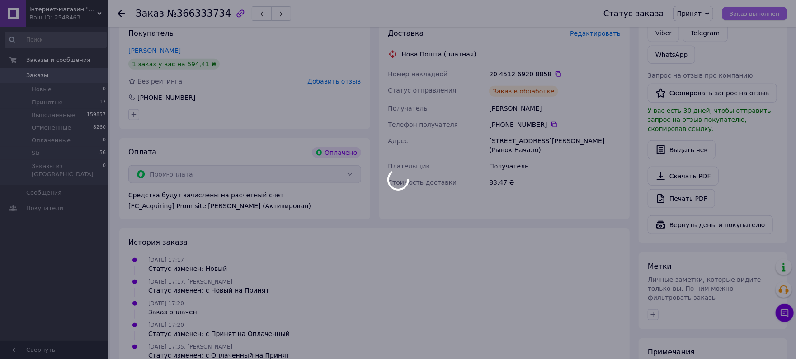
click at [759, 10] on div at bounding box center [398, 179] width 796 height 359
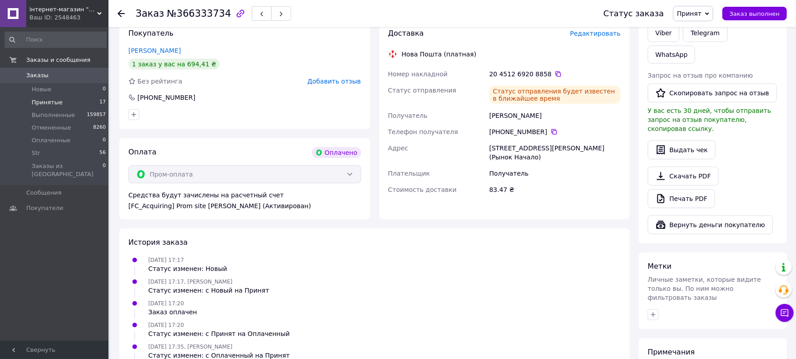
click at [58, 103] on span "Принятые" at bounding box center [47, 103] width 31 height 8
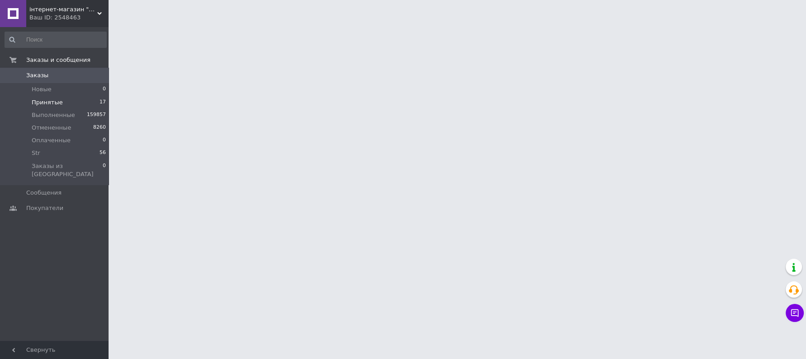
click at [50, 101] on span "Принятые" at bounding box center [47, 103] width 31 height 8
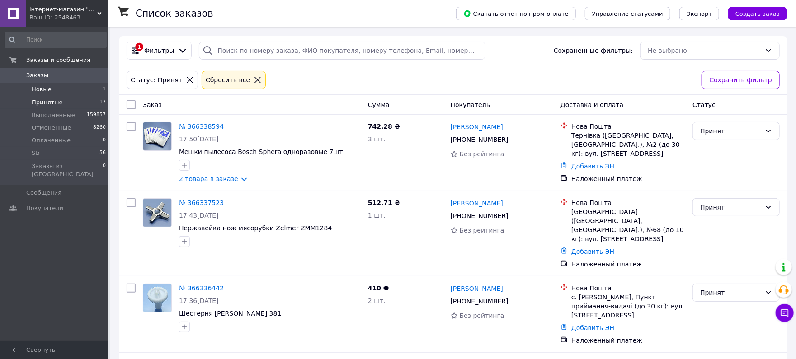
click at [52, 91] on li "Новые 1" at bounding box center [55, 89] width 111 height 13
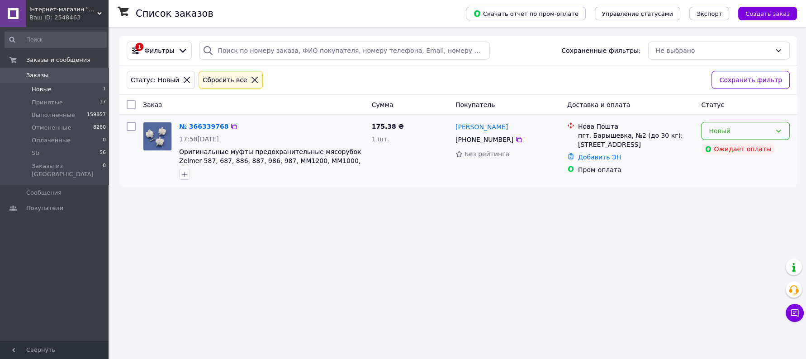
drag, startPoint x: 755, startPoint y: 133, endPoint x: 735, endPoint y: 139, distance: 20.9
click at [755, 133] on div "Новый" at bounding box center [740, 131] width 62 height 10
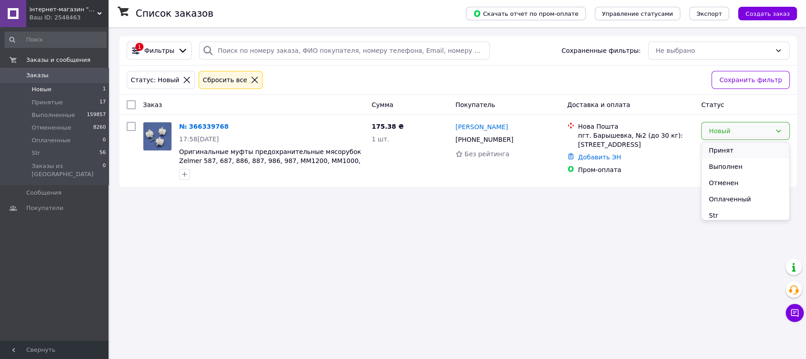
click at [714, 151] on li "Принят" at bounding box center [745, 150] width 88 height 16
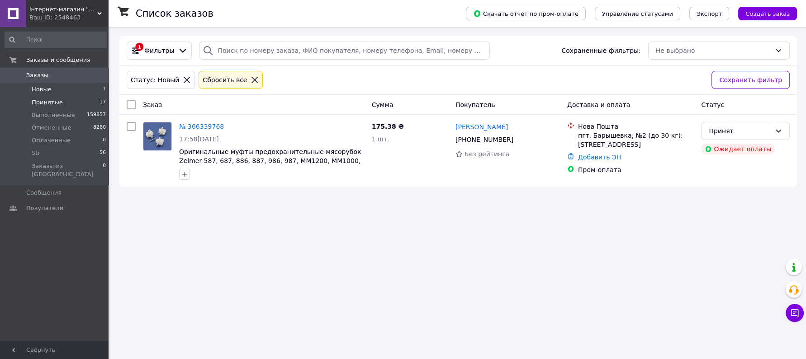
click at [58, 102] on span "Принятые" at bounding box center [47, 103] width 31 height 8
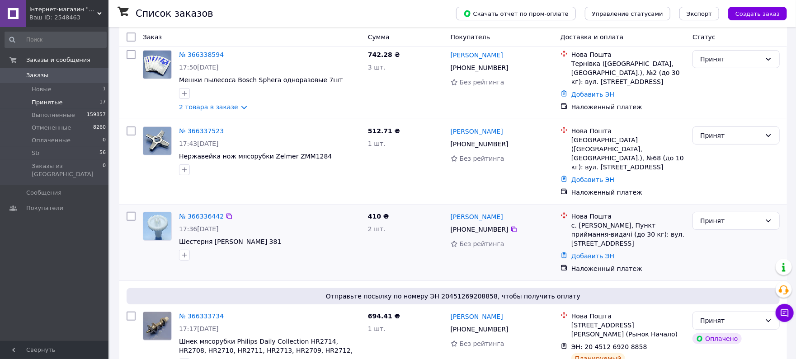
scroll to position [161, 0]
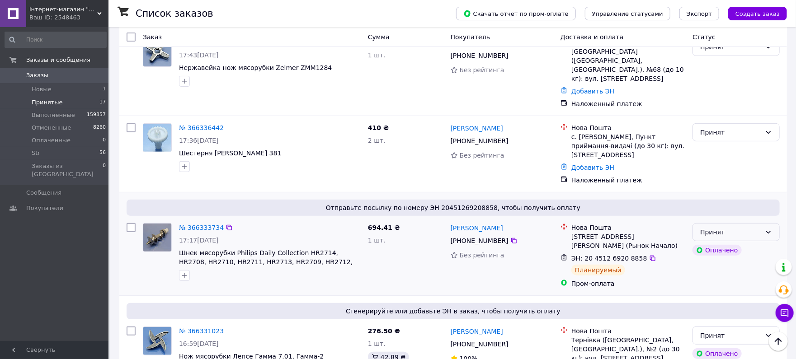
click at [755, 227] on div "Принят" at bounding box center [730, 232] width 61 height 10
click at [721, 232] on li "Выполнен" at bounding box center [737, 234] width 86 height 16
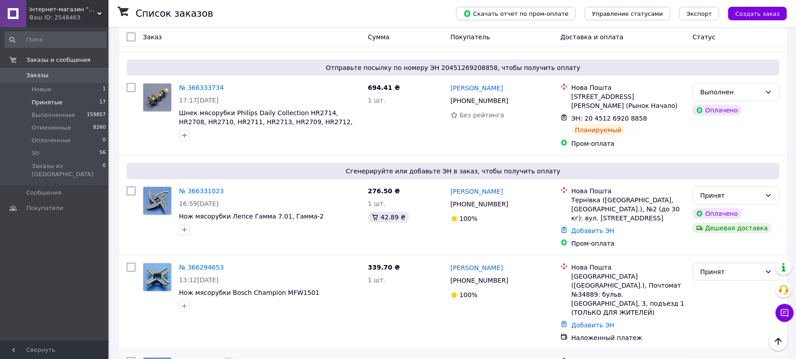
scroll to position [321, 0]
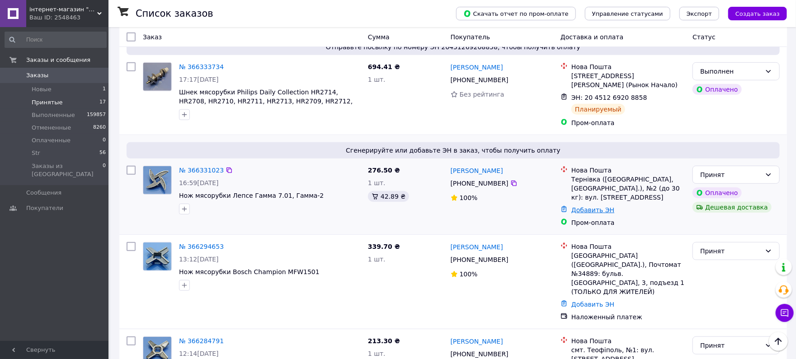
click at [597, 207] on link "Добавить ЭН" at bounding box center [593, 210] width 43 height 7
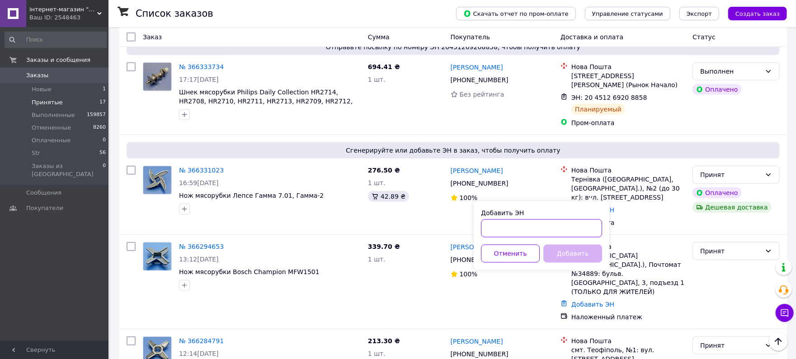
click at [527, 233] on input "Добавить ЭН" at bounding box center [541, 229] width 121 height 18
paste input "20451269209703"
type input "20451269209703"
click at [558, 256] on button "Добавить" at bounding box center [572, 254] width 59 height 18
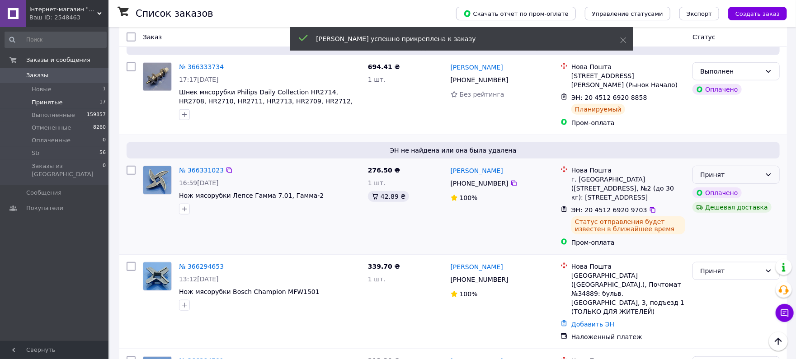
click at [747, 170] on div "Принят" at bounding box center [730, 175] width 61 height 10
click at [729, 173] on li "Выполнен" at bounding box center [737, 176] width 86 height 16
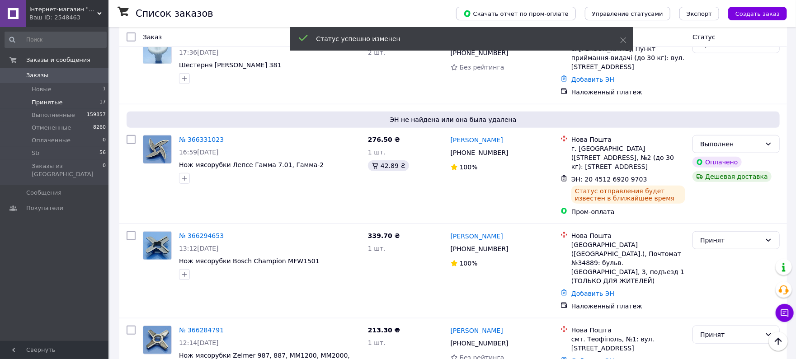
scroll to position [394, 0]
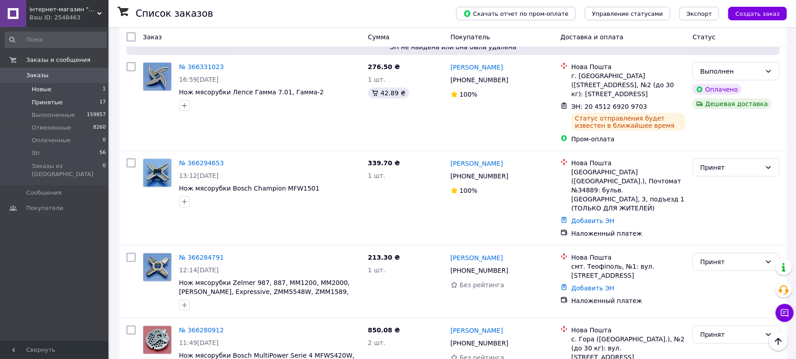
click at [69, 89] on li "Новые 1" at bounding box center [55, 89] width 111 height 13
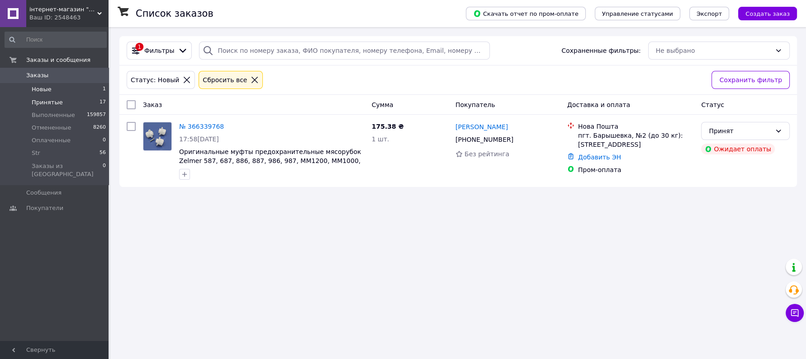
click at [69, 100] on li "Принятые 17" at bounding box center [55, 102] width 111 height 13
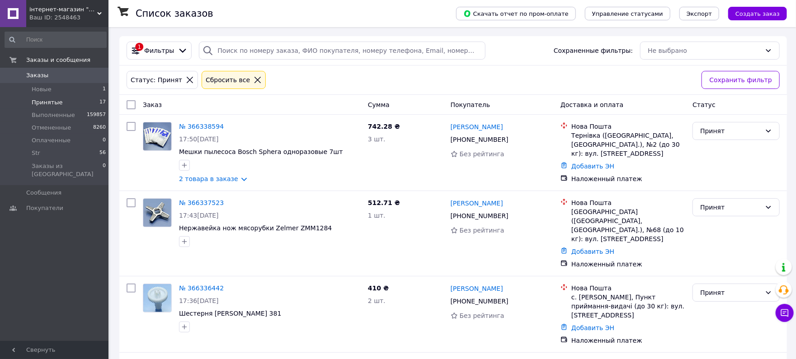
click at [61, 102] on li "Принятые 17" at bounding box center [55, 102] width 111 height 13
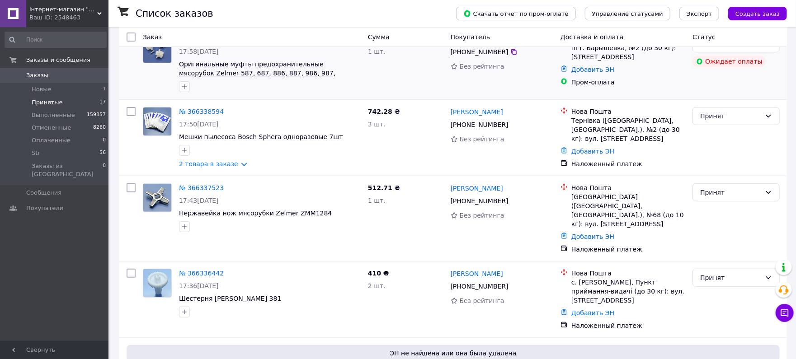
scroll to position [161, 0]
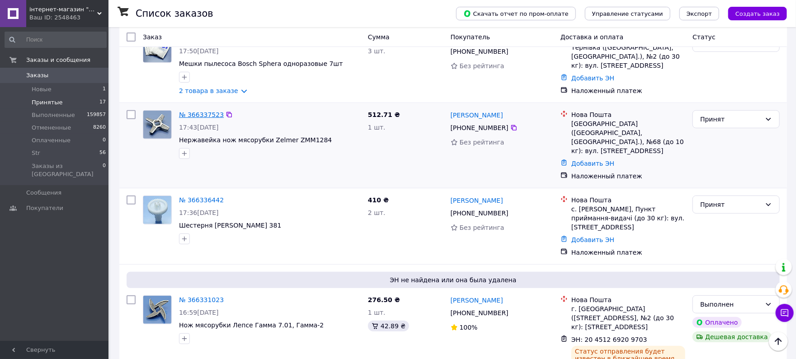
click at [194, 115] on link "№ 366337523" at bounding box center [201, 114] width 45 height 7
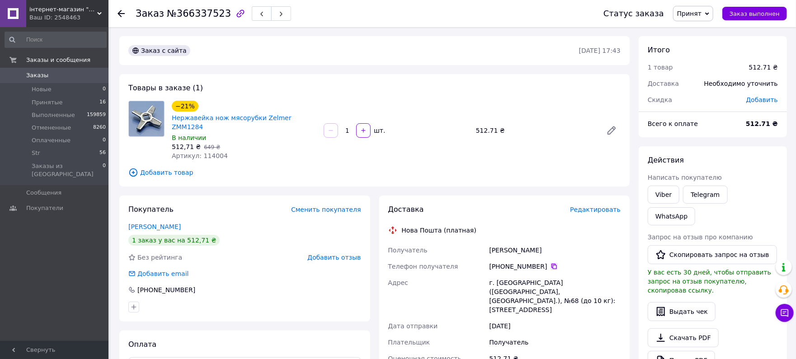
click at [551, 263] on icon at bounding box center [554, 266] width 7 height 7
drag, startPoint x: 573, startPoint y: 250, endPoint x: 523, endPoint y: 248, distance: 50.2
click at [464, 242] on div "Получатель Золотарьова Оксана Телефон получателя +380 50 851 55 85   Адрес г. З…" at bounding box center [505, 342] width 236 height 201
click at [622, 226] on div "Нова Пошта (платная)" at bounding box center [504, 230] width 237 height 9
drag, startPoint x: 557, startPoint y: 241, endPoint x: 477, endPoint y: 239, distance: 80.1
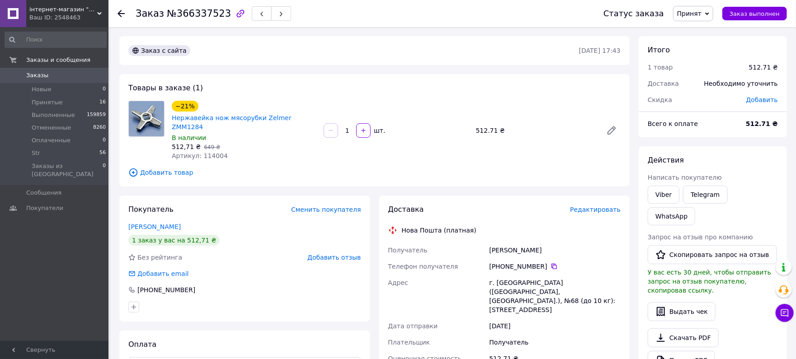
click at [477, 242] on div "Получатель Золотарьова Оксана Телефон получателя +380 50 851 55 85   Адрес г. З…" at bounding box center [505, 342] width 236 height 201
copy div "Получатель Золотарьова Оксана"
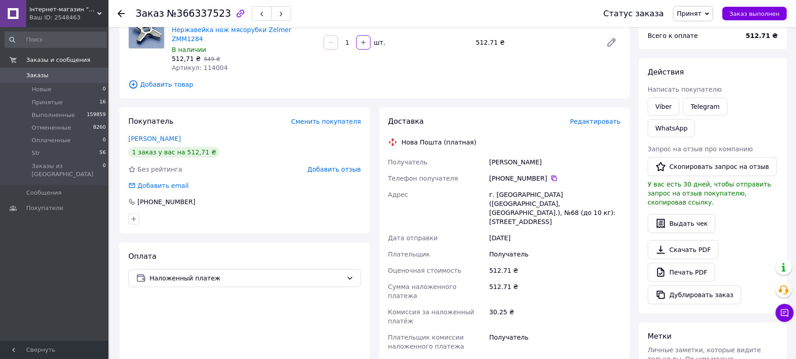
scroll to position [161, 0]
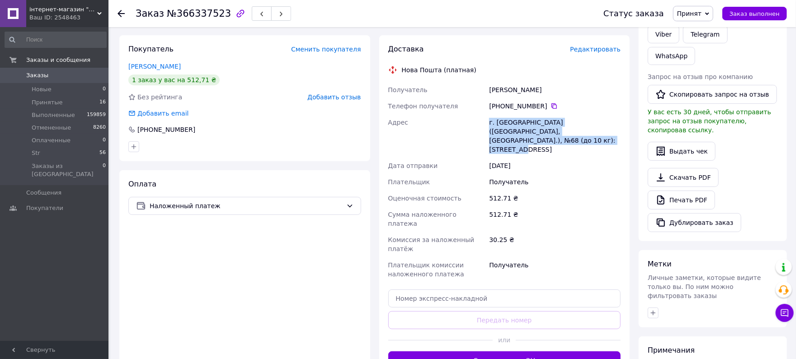
drag, startPoint x: 558, startPoint y: 133, endPoint x: 489, endPoint y: 113, distance: 72.2
click at [478, 112] on div "Получатель Золотарьова Оксана Телефон получателя +380 50 851 55 85   Адрес г. З…" at bounding box center [505, 182] width 236 height 201
copy div "Адрес г. Запорожье (Запорожская обл., Запорожский р-н.), №68 (до 10 кг): ул. Но…"
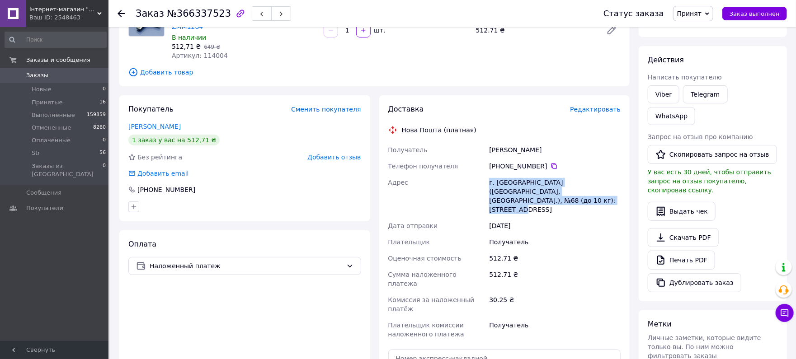
scroll to position [80, 0]
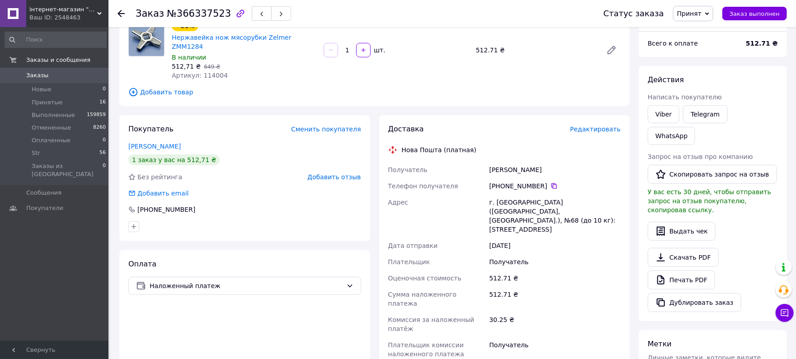
click at [203, 14] on span "№366337523" at bounding box center [199, 13] width 64 height 11
copy span "366337523"
click at [46, 104] on span "Принятые" at bounding box center [47, 103] width 31 height 8
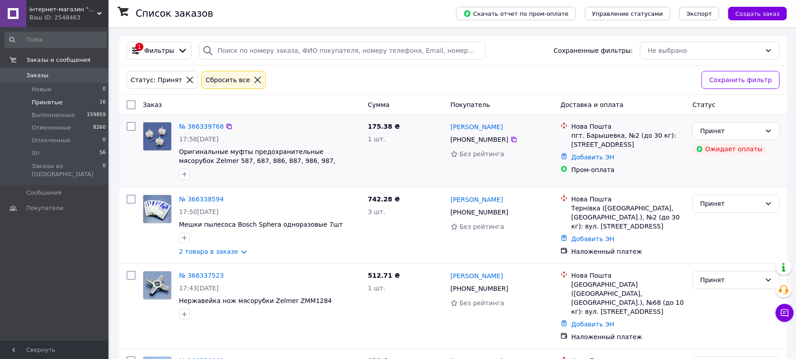
click at [203, 130] on div "№ 366339768" at bounding box center [201, 126] width 47 height 11
click at [203, 126] on link "№ 366339768" at bounding box center [201, 126] width 45 height 7
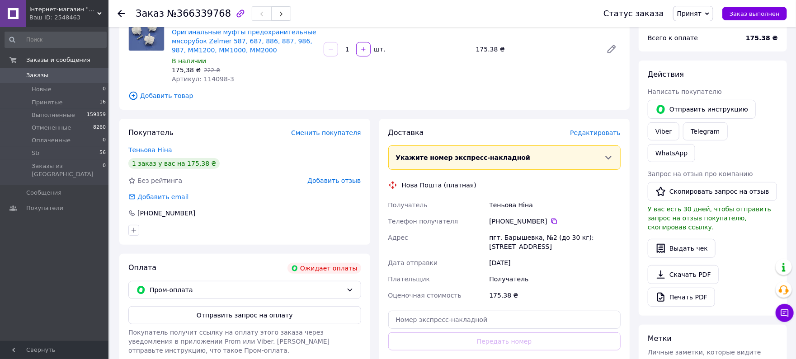
scroll to position [110, 0]
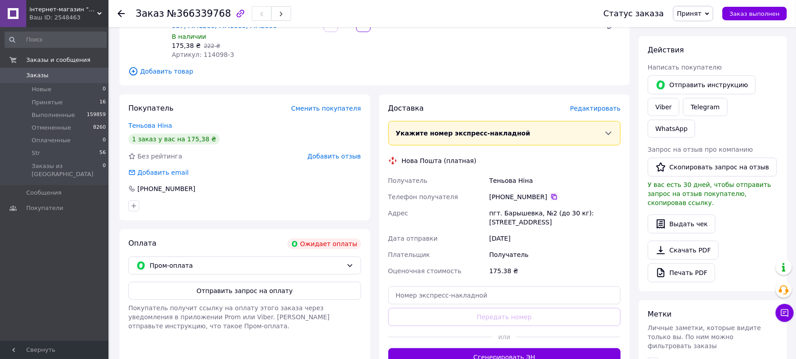
click at [551, 197] on icon at bounding box center [554, 197] width 7 height 7
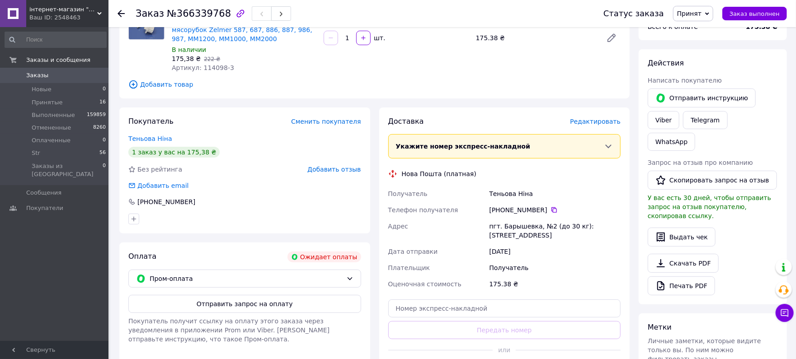
scroll to position [226, 0]
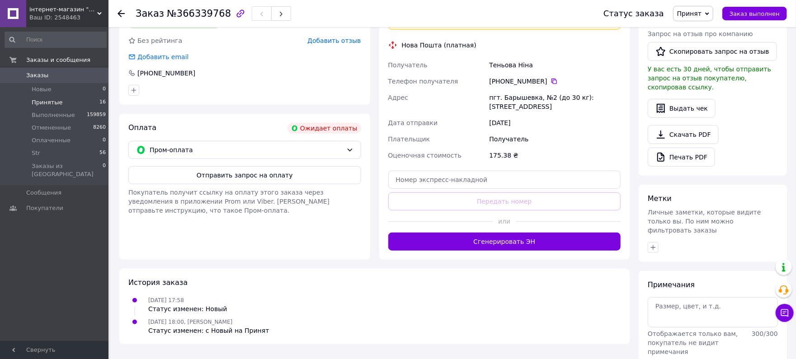
click at [67, 104] on li "Принятые 16" at bounding box center [55, 102] width 111 height 13
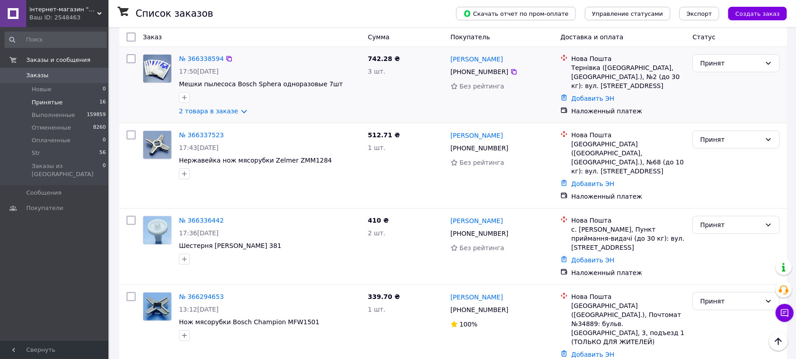
scroll to position [161, 0]
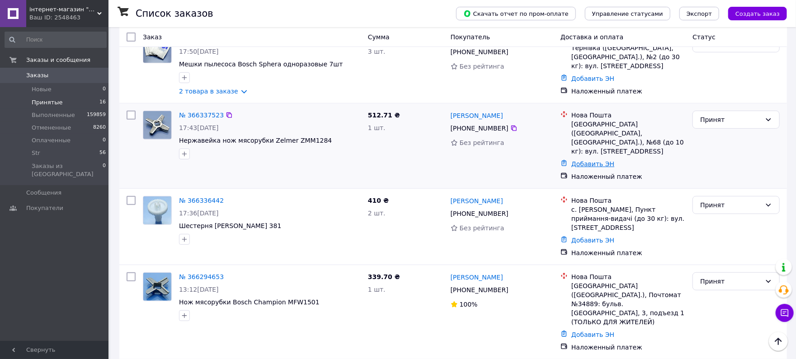
click at [602, 161] on link "Добавить ЭН" at bounding box center [593, 164] width 43 height 7
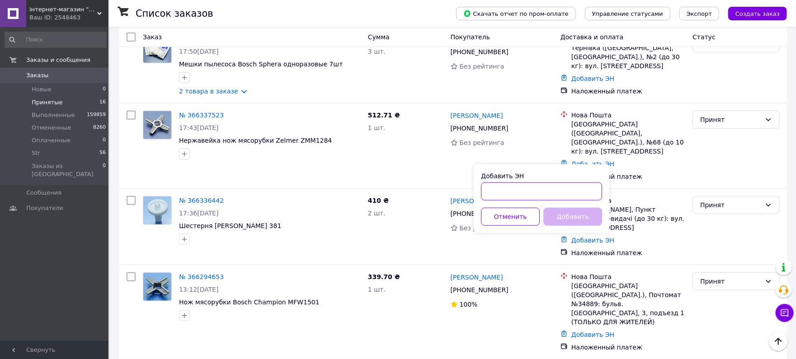
click at [542, 195] on input "Добавить ЭН" at bounding box center [541, 192] width 121 height 18
paste input "20451269211449"
type input "20451269211449"
click at [561, 220] on button "Добавить" at bounding box center [572, 217] width 59 height 18
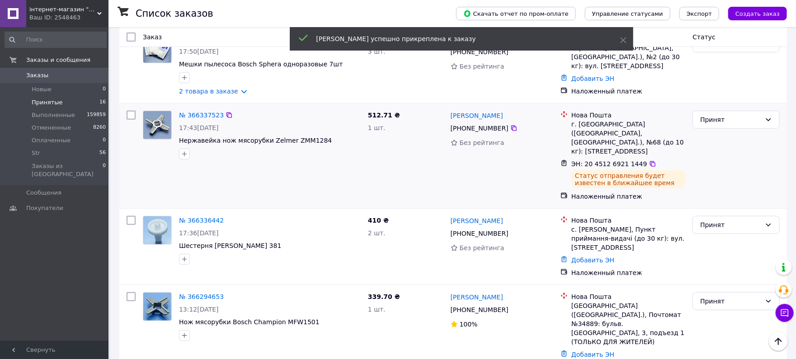
click at [734, 132] on div "Принят" at bounding box center [736, 156] width 94 height 98
click at [733, 122] on div "Принят" at bounding box center [730, 120] width 61 height 10
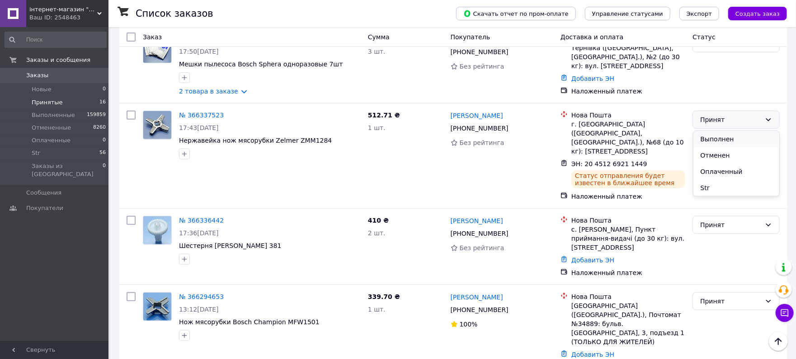
click at [717, 145] on li "Выполнен" at bounding box center [737, 139] width 86 height 16
click at [67, 96] on li "Принятые 16" at bounding box center [55, 102] width 111 height 13
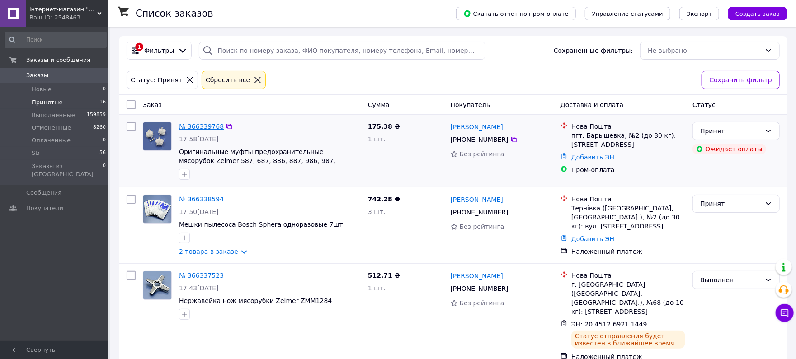
click at [210, 123] on link "№ 366339768" at bounding box center [201, 126] width 45 height 7
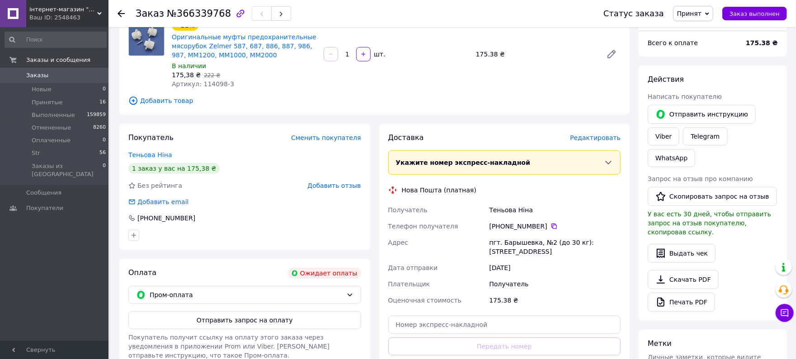
scroll to position [161, 0]
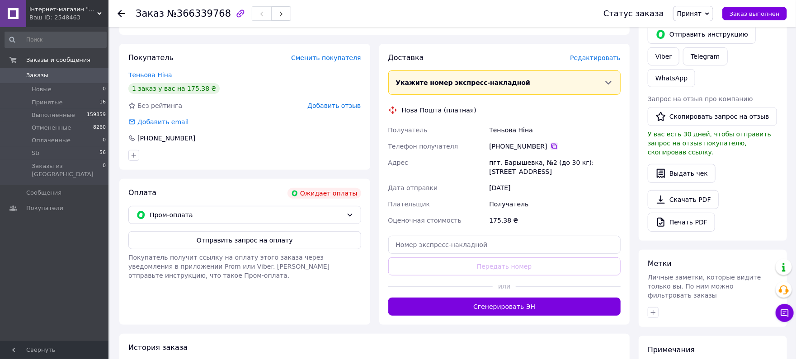
click at [551, 146] on icon at bounding box center [554, 146] width 7 height 7
drag, startPoint x: 566, startPoint y: 128, endPoint x: 454, endPoint y: 124, distance: 111.3
click at [454, 124] on div "Получатель Теньова Ніна Телефон получателя +380 97 587 72 49   Адрес пгт. Барыш…" at bounding box center [505, 175] width 236 height 107
copy div "Получатель Теньова Ніна"
drag, startPoint x: 508, startPoint y: 167, endPoint x: 460, endPoint y: 156, distance: 48.9
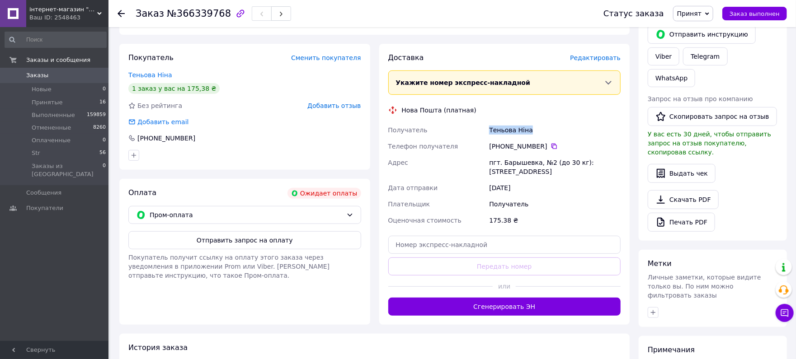
click at [460, 156] on div "Получатель Теньова Ніна Телефон получателя +380 97 587 72 49   Адрес пгт. Барыш…" at bounding box center [505, 175] width 236 height 107
copy div "Адрес пгт. Барышевка, №2 (до 30 кг): ул. Киевский путь, 38"
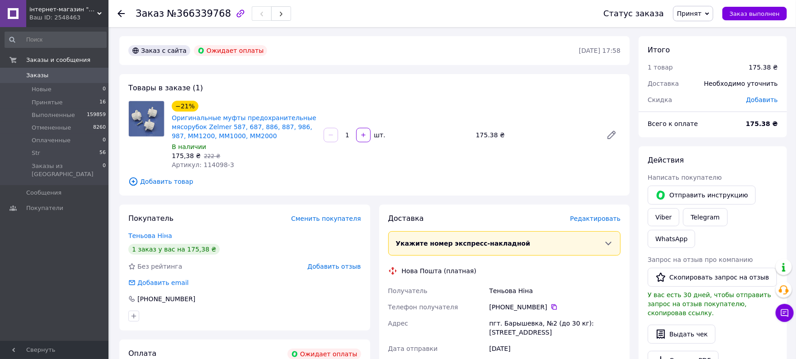
click at [187, 14] on span "№366339768" at bounding box center [199, 13] width 64 height 11
copy span "366339768"
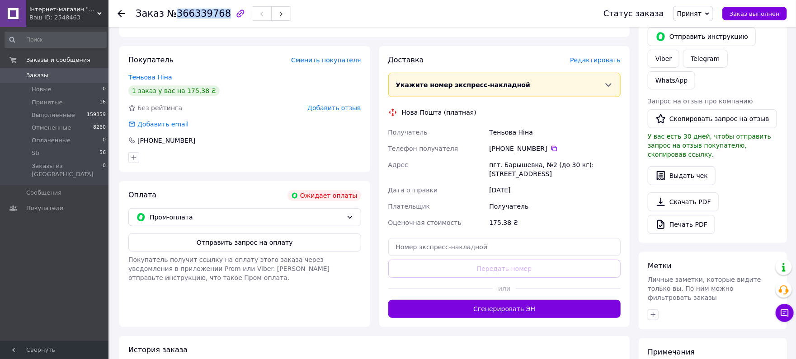
scroll to position [226, 0]
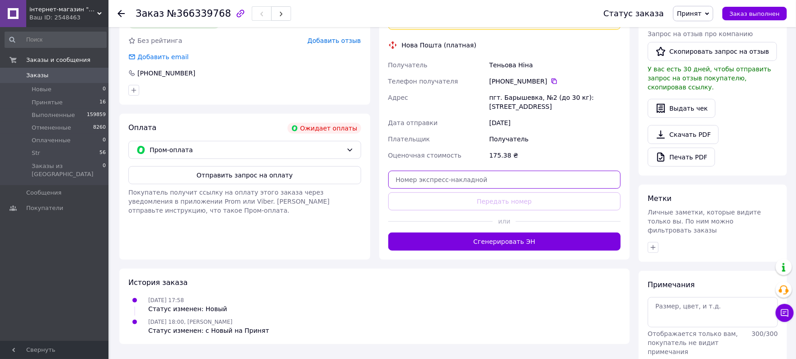
click at [437, 181] on input "text" at bounding box center [504, 180] width 233 height 18
paste input "20451269212456"
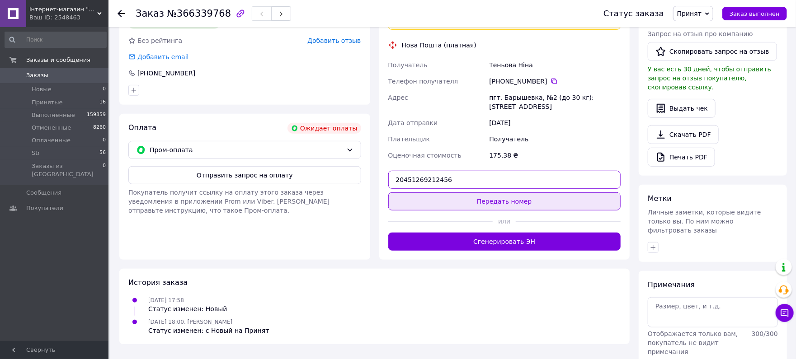
type input "20451269212456"
drag, startPoint x: 479, startPoint y: 197, endPoint x: 623, endPoint y: 120, distance: 163.2
click at [480, 197] on button "Передать номер" at bounding box center [504, 202] width 233 height 18
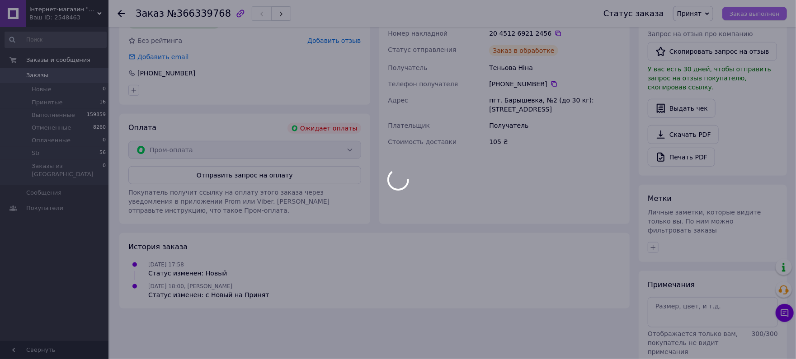
click at [757, 12] on span "Заказ выполнен" at bounding box center [755, 13] width 50 height 7
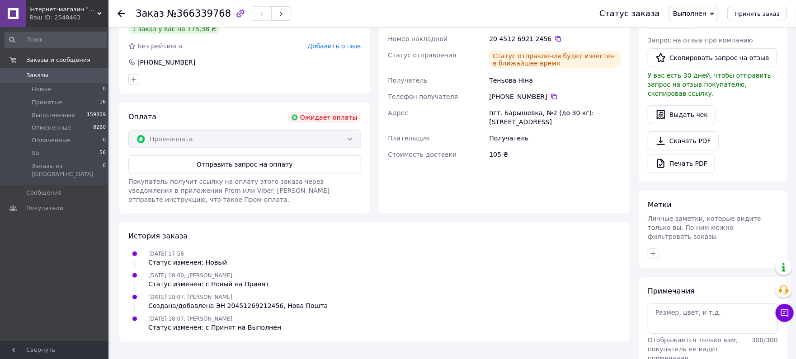
scroll to position [0, 0]
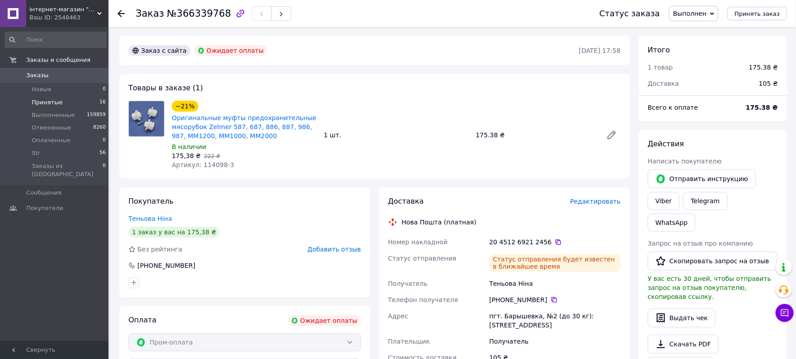
click at [57, 100] on span "Принятые" at bounding box center [47, 103] width 31 height 8
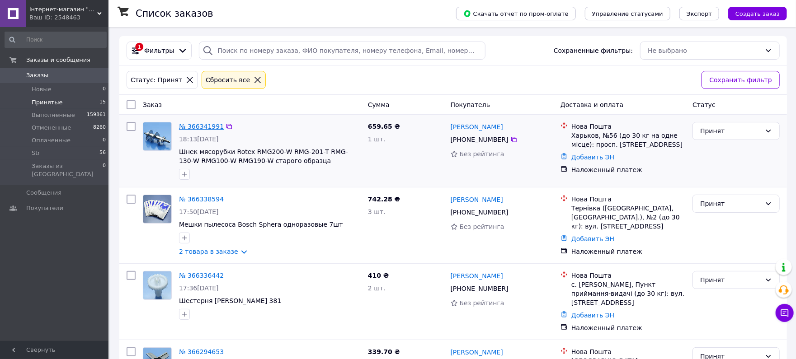
click at [201, 128] on link "№ 366341991" at bounding box center [201, 126] width 45 height 7
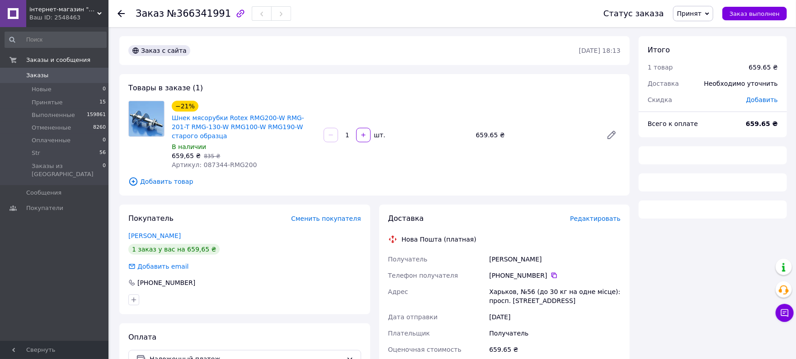
scroll to position [80, 0]
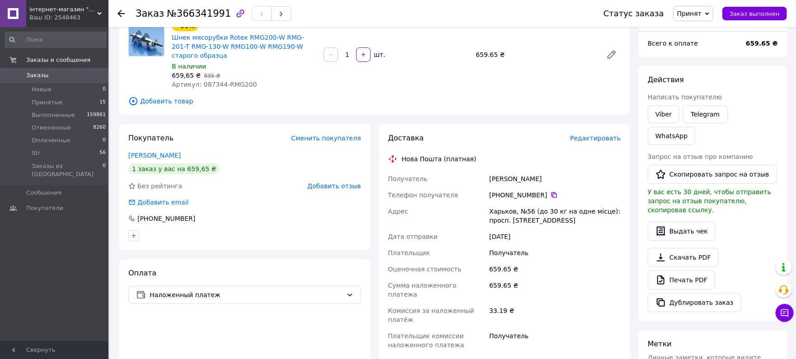
click at [551, 196] on icon at bounding box center [554, 195] width 7 height 7
drag, startPoint x: 474, startPoint y: 174, endPoint x: 500, endPoint y: 175, distance: 25.8
click at [468, 174] on div "Получатель Зозуля Лидия Телефон получателя +380 97 910 07 48   Адрес Харьков, №…" at bounding box center [505, 262] width 236 height 183
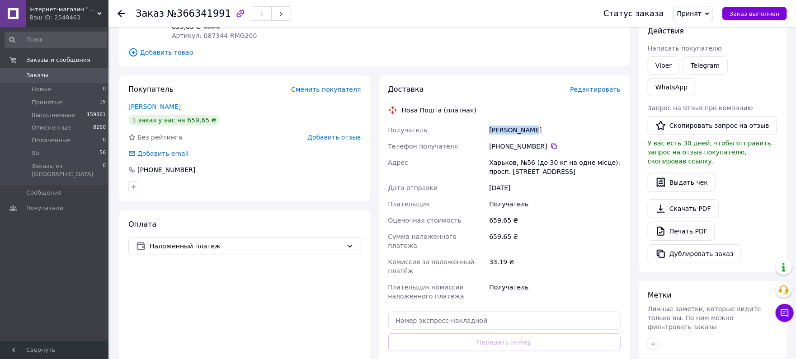
scroll to position [161, 0]
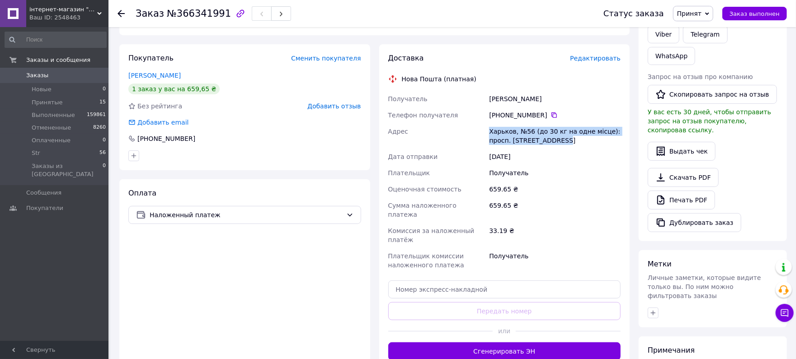
drag, startPoint x: 570, startPoint y: 140, endPoint x: 504, endPoint y: 130, distance: 67.2
click at [452, 123] on div "Получатель Зозуля Лидия Телефон получателя +380 97 910 07 48   Адрес Харьков, №…" at bounding box center [505, 182] width 236 height 183
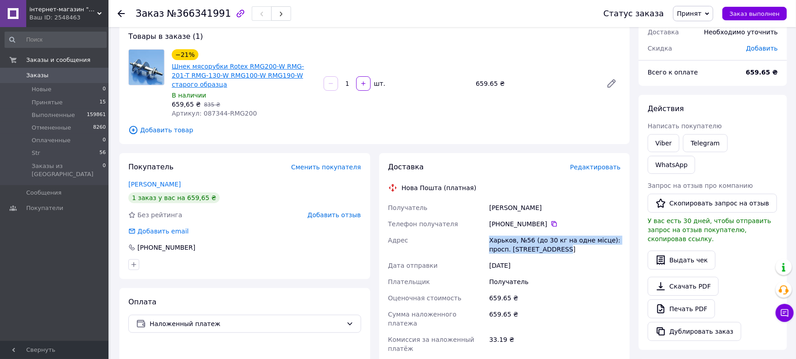
scroll to position [0, 0]
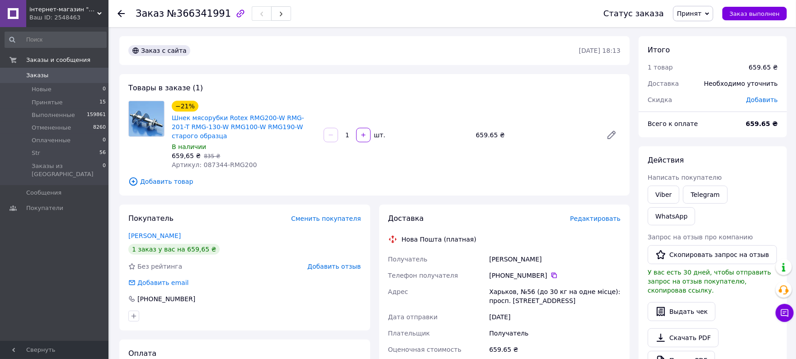
click at [191, 14] on span "№366341991" at bounding box center [199, 13] width 64 height 11
drag, startPoint x: 315, startPoint y: 116, endPoint x: 274, endPoint y: 115, distance: 40.2
click at [274, 115] on span "Шнек мясорубки Rotex RMG200-W RMG-201-T RMG-130-W RMG100-W RMG190-W старого обр…" at bounding box center [244, 126] width 145 height 27
drag, startPoint x: 297, startPoint y: 117, endPoint x: 241, endPoint y: 156, distance: 67.6
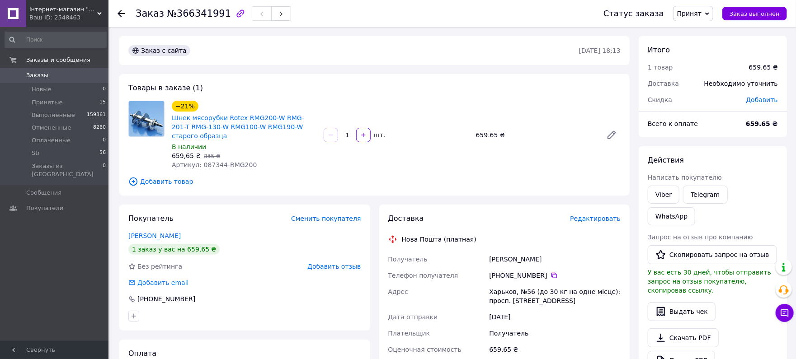
click at [252, 157] on div "659,65 ₴   835 ₴" at bounding box center [244, 155] width 145 height 9
drag, startPoint x: 317, startPoint y: 116, endPoint x: 274, endPoint y: 117, distance: 43.4
click at [274, 117] on div "Шнек мясорубки Rotex RMG200-W RMG-201-T RMG-130-W RMG100-W RMG190-W старого обр…" at bounding box center [244, 127] width 146 height 29
click at [231, 121] on link "Шнек мясорубки Rotex RMG200-W RMG-201-T RMG-130-W RMG100-W RMG190-W старого обр…" at bounding box center [238, 126] width 132 height 25
click at [44, 105] on span "Принятые" at bounding box center [47, 103] width 31 height 8
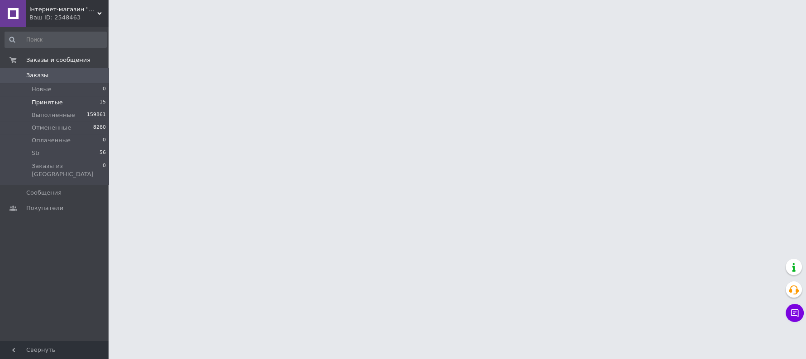
click at [49, 101] on span "Принятые" at bounding box center [47, 103] width 31 height 8
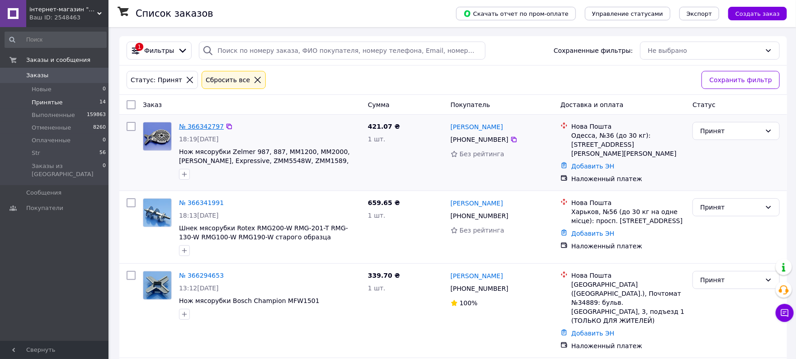
click at [206, 124] on link "№ 366342797" at bounding box center [201, 126] width 45 height 7
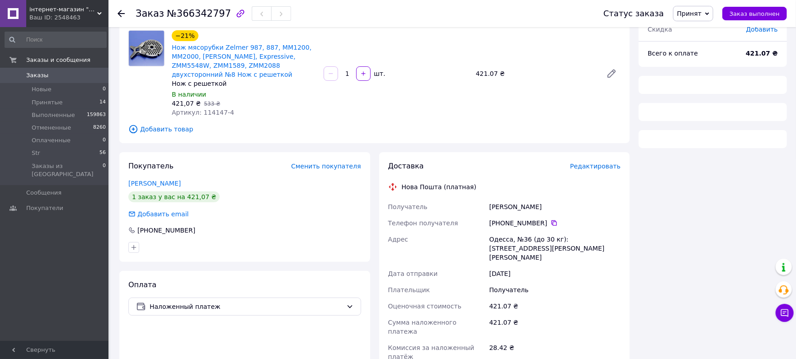
scroll to position [161, 0]
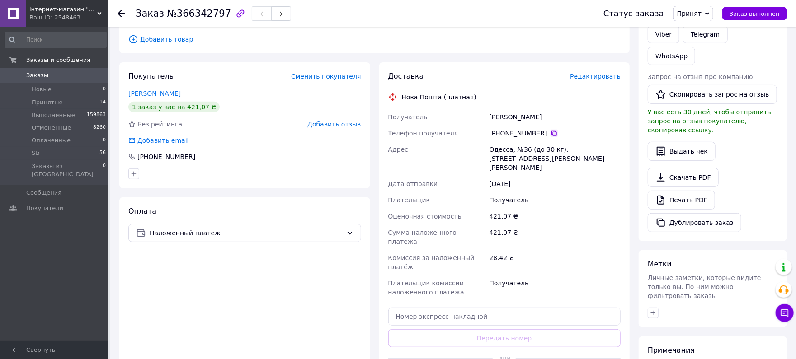
click at [552, 131] on icon at bounding box center [554, 133] width 5 height 5
drag, startPoint x: 489, startPoint y: 107, endPoint x: 523, endPoint y: 116, distance: 35.0
click at [468, 109] on div "Получатель Бабчук Елена Телефон получателя +380 96 524 13 59   Адрес Одесса, №3…" at bounding box center [505, 205] width 236 height 192
drag, startPoint x: 535, startPoint y: 157, endPoint x: 497, endPoint y: 149, distance: 38.8
click at [467, 145] on div "Получатель Бабчук Елена Телефон получателя +380 96 524 13 59   Адрес Одесса, №3…" at bounding box center [505, 205] width 236 height 192
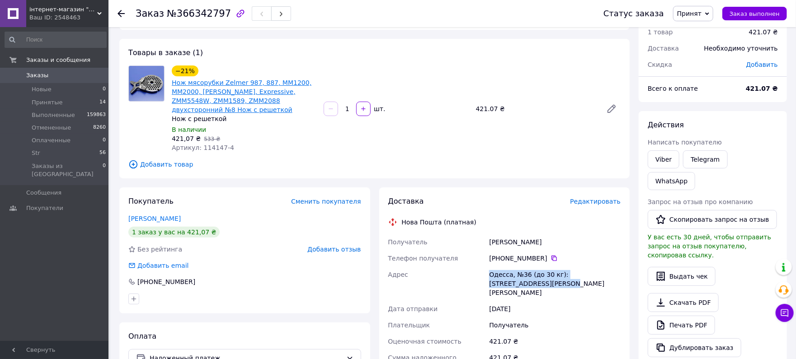
scroll to position [0, 0]
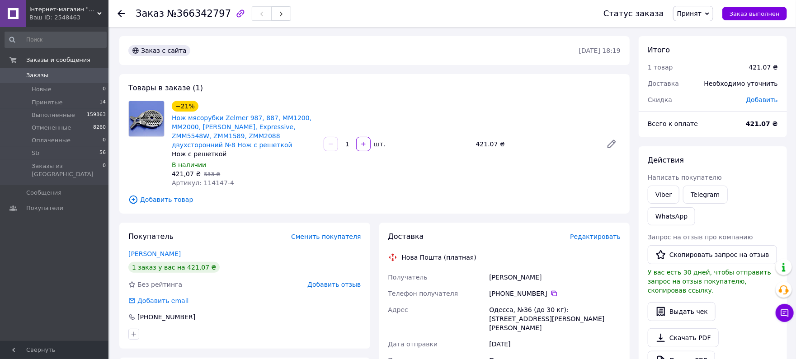
click at [198, 11] on span "№366342797" at bounding box center [199, 13] width 64 height 11
click at [35, 103] on span "Принятые" at bounding box center [47, 103] width 31 height 8
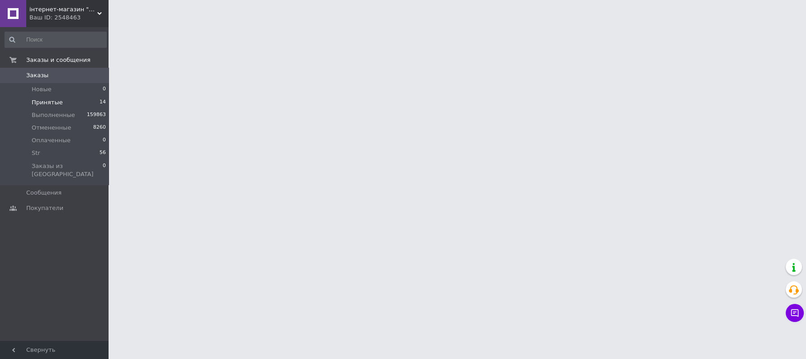
click at [40, 101] on span "Принятые" at bounding box center [47, 103] width 31 height 8
click at [47, 100] on span "Принятые" at bounding box center [47, 103] width 31 height 8
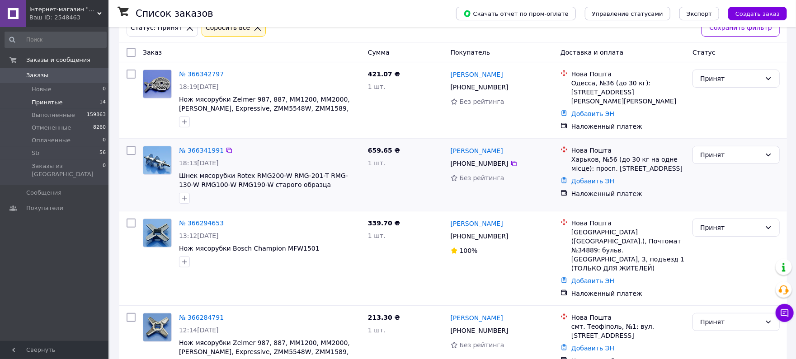
scroll to position [80, 0]
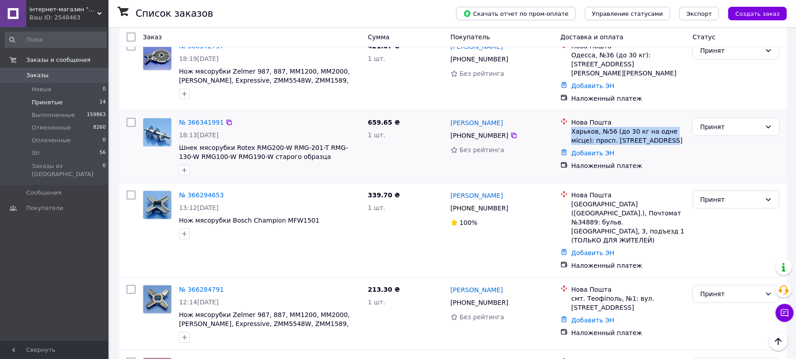
drag, startPoint x: 654, startPoint y: 137, endPoint x: 598, endPoint y: 130, distance: 56.0
click at [584, 130] on div "Харьков, №56 (до 30 кг на одне місце): просп. Юбилейный, 48-Б" at bounding box center [629, 136] width 114 height 18
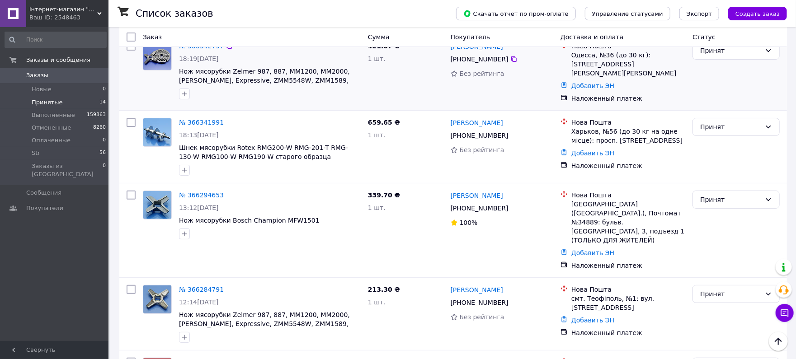
drag, startPoint x: 598, startPoint y: 132, endPoint x: 533, endPoint y: 104, distance: 71.1
click at [523, 98] on div "Елена Бабчук +380 96 524 13 59 Без рейтинга" at bounding box center [502, 72] width 110 height 69
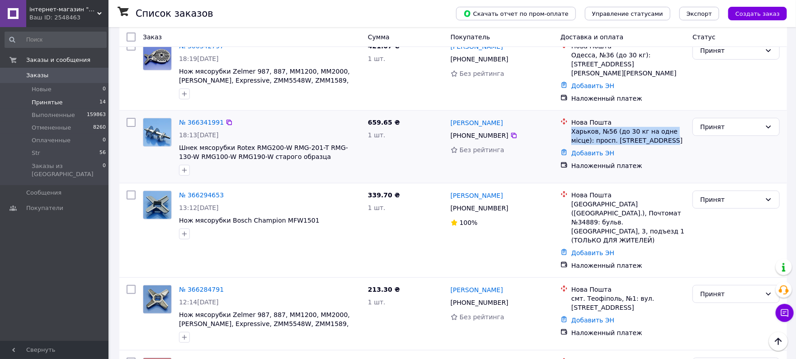
drag, startPoint x: 602, startPoint y: 133, endPoint x: 580, endPoint y: 130, distance: 22.9
click at [573, 130] on div "Харьков, №56 (до 30 кг на одне місце): просп. Юбилейный, 48-Б" at bounding box center [629, 136] width 114 height 18
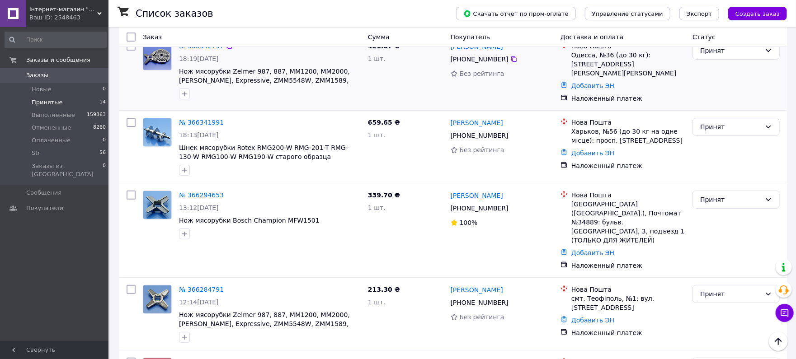
click at [596, 81] on div "Добавить ЭН" at bounding box center [629, 86] width 118 height 13
drag, startPoint x: 591, startPoint y: 78, endPoint x: 587, endPoint y: 85, distance: 7.9
click at [590, 82] on link "Добавить ЭН" at bounding box center [593, 85] width 43 height 7
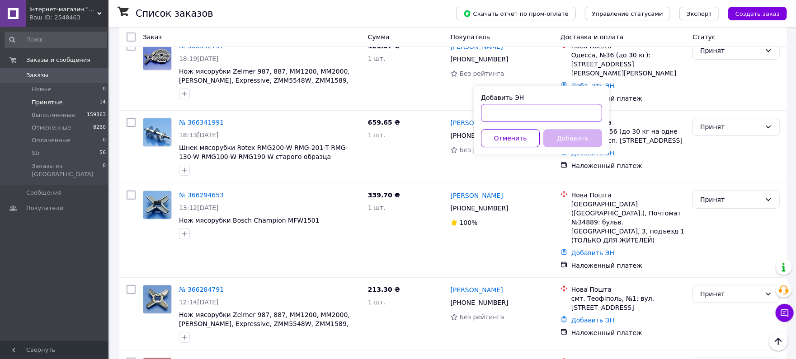
click at [523, 107] on input "Добавить ЭН" at bounding box center [541, 113] width 121 height 18
paste input "20451269225633"
type input "20451269225633"
click at [572, 135] on button "Добавить" at bounding box center [572, 138] width 59 height 18
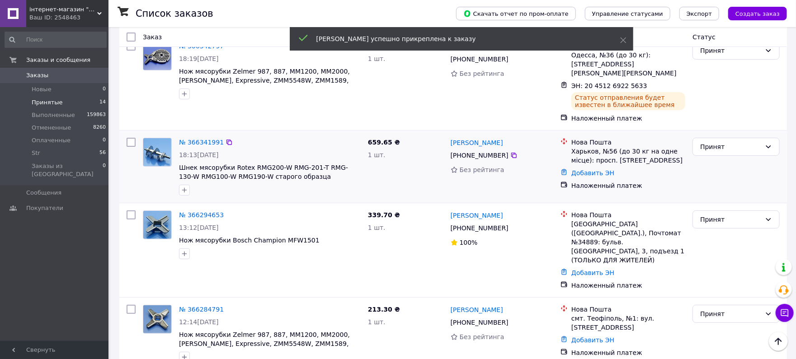
scroll to position [0, 0]
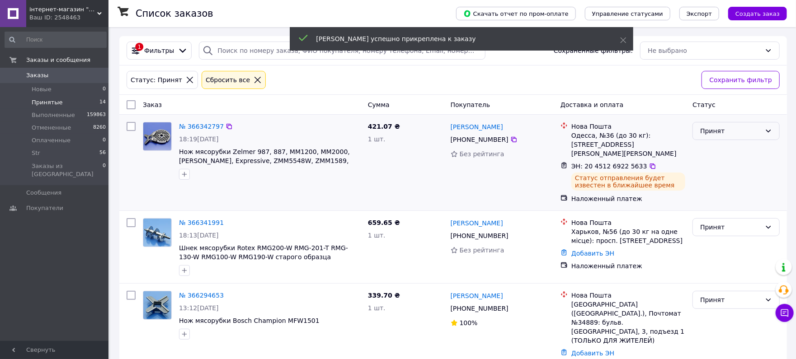
click at [723, 130] on div "Принят" at bounding box center [730, 131] width 61 height 10
click at [711, 153] on li "Выполнен" at bounding box center [737, 150] width 86 height 16
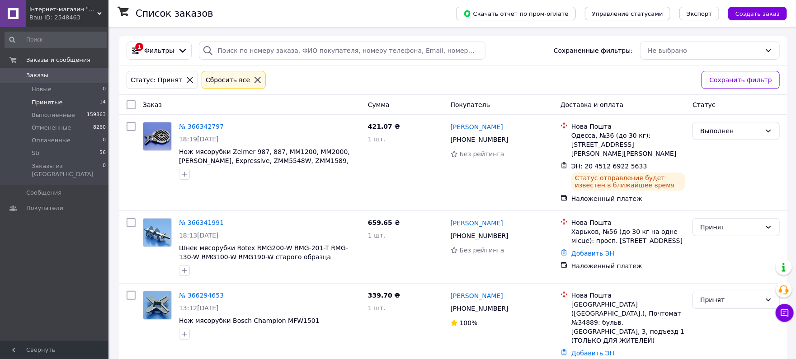
click at [71, 104] on li "Принятые 14" at bounding box center [55, 102] width 111 height 13
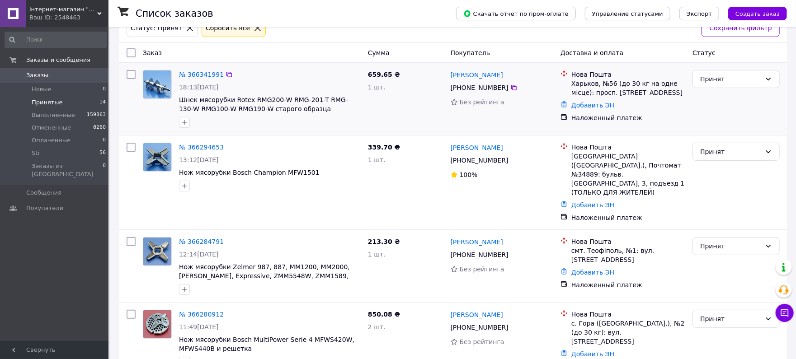
scroll to position [80, 0]
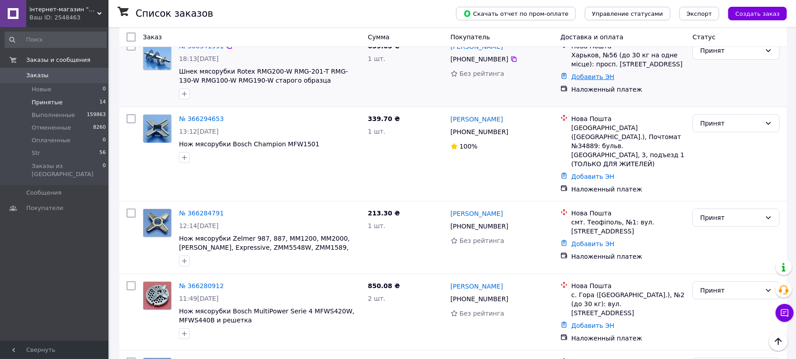
click at [585, 76] on link "Добавить ЭН" at bounding box center [593, 76] width 43 height 7
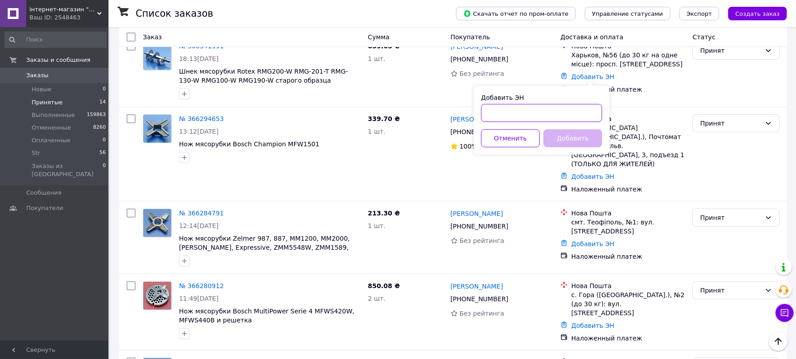
click at [526, 107] on input "Добавить ЭН" at bounding box center [541, 113] width 121 height 18
paste input "20451269226554"
type input "20451269226554"
click at [580, 136] on button "Добавить" at bounding box center [572, 138] width 59 height 18
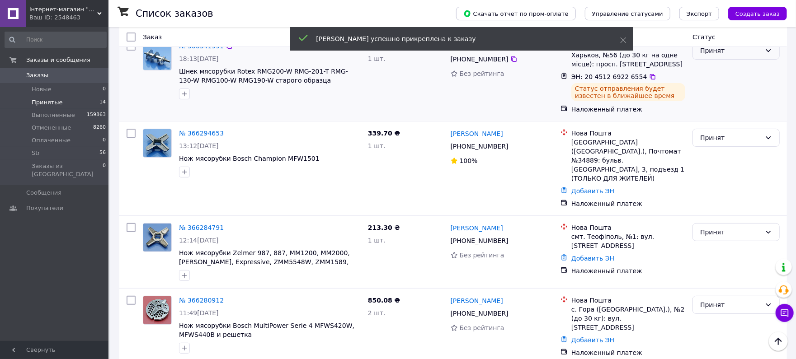
click at [715, 54] on div "Принят" at bounding box center [730, 51] width 61 height 10
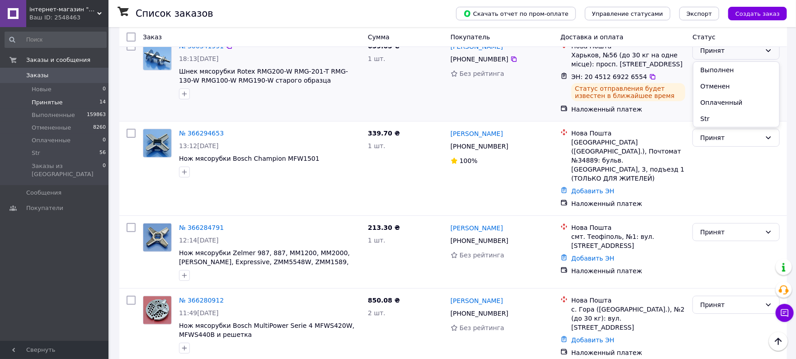
click at [709, 70] on li "Выполнен" at bounding box center [737, 70] width 86 height 16
